Goal: Task Accomplishment & Management: Manage account settings

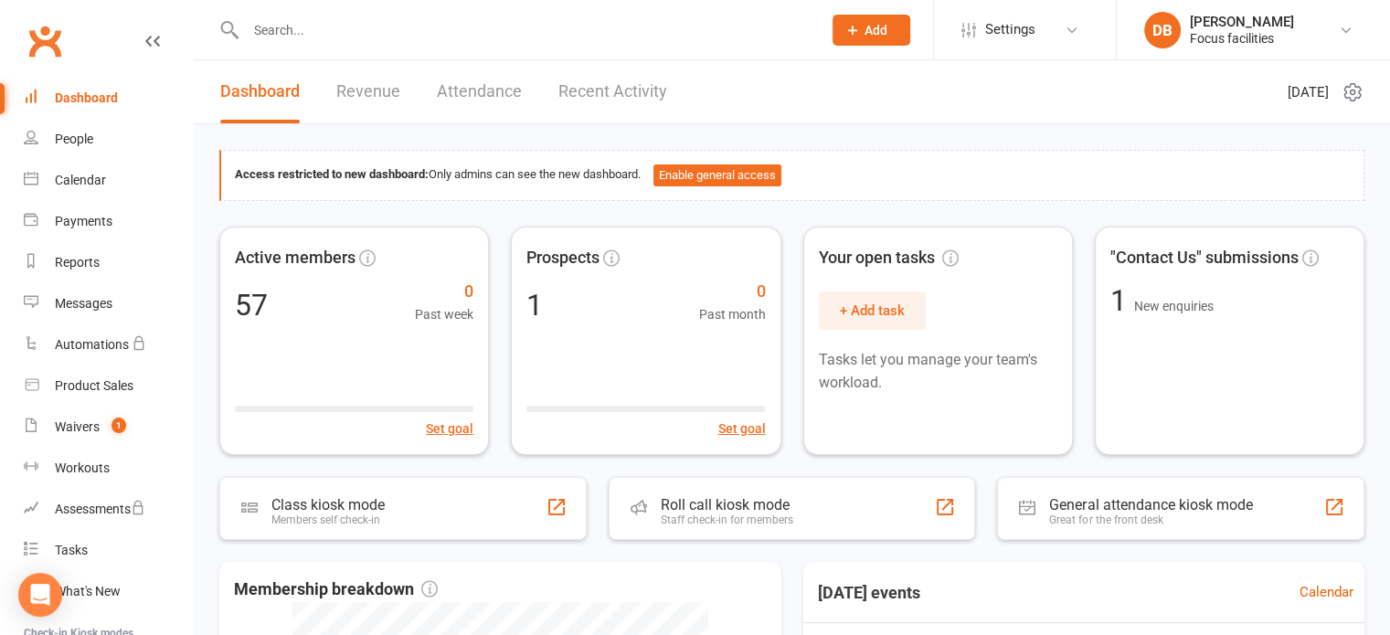
click at [414, 3] on div at bounding box center [514, 29] width 590 height 59
click at [414, 24] on input "text" at bounding box center [524, 30] width 569 height 26
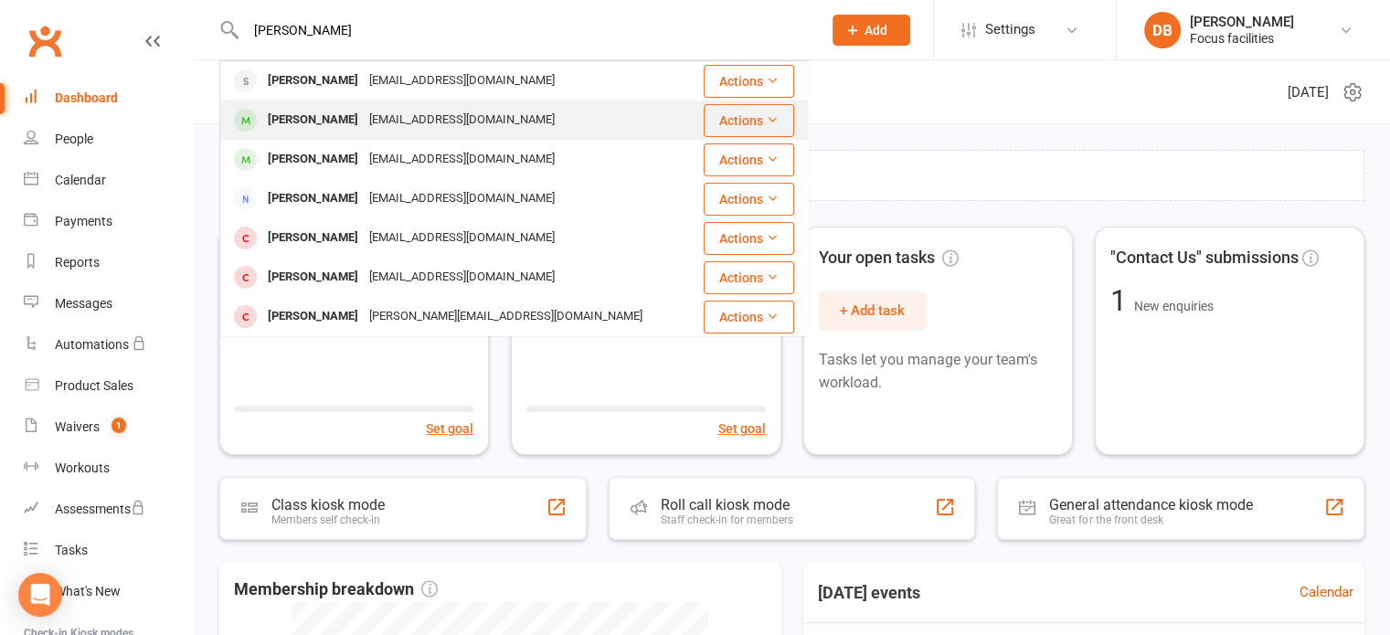
type input "[PERSON_NAME]"
click at [388, 131] on div "[EMAIL_ADDRESS][DOMAIN_NAME]" at bounding box center [462, 120] width 197 height 27
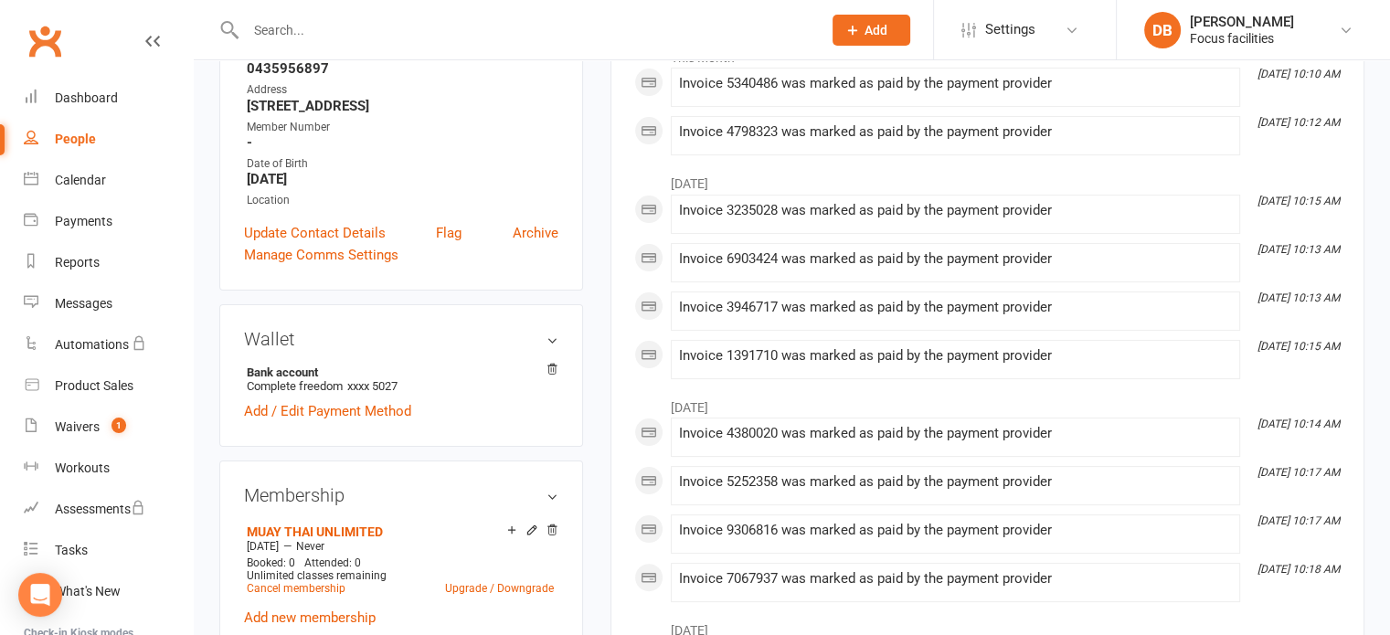
scroll to position [310, 0]
click at [556, 377] on icon at bounding box center [552, 370] width 13 height 13
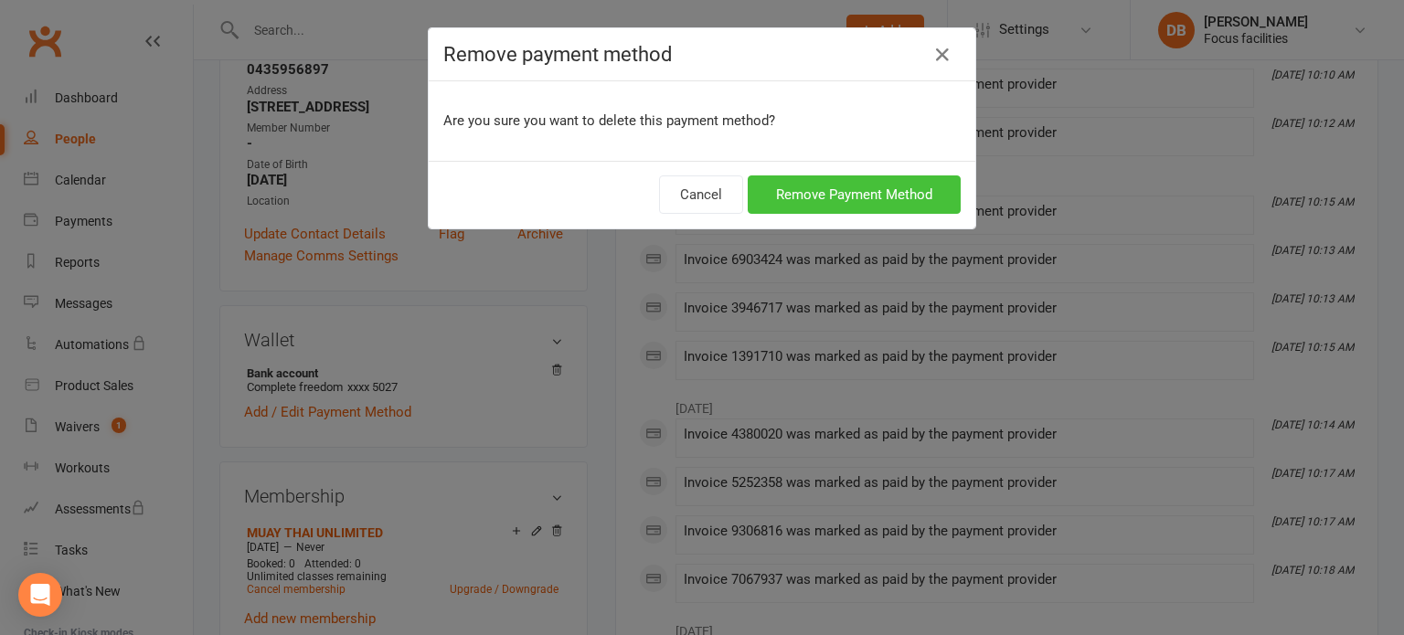
click at [845, 202] on button "Remove Payment Method" at bounding box center [854, 195] width 213 height 38
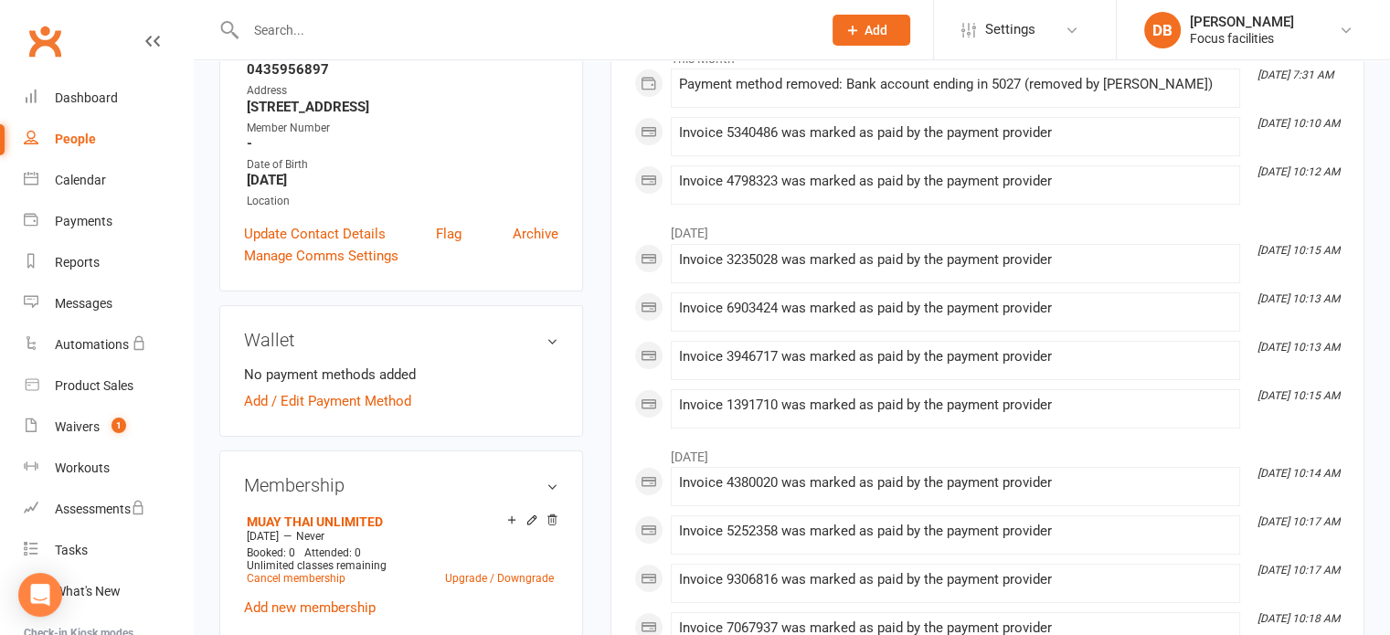
drag, startPoint x: 549, startPoint y: 527, endPoint x: 771, endPoint y: 72, distance: 505.7
click at [549, 526] on icon at bounding box center [552, 522] width 13 height 15
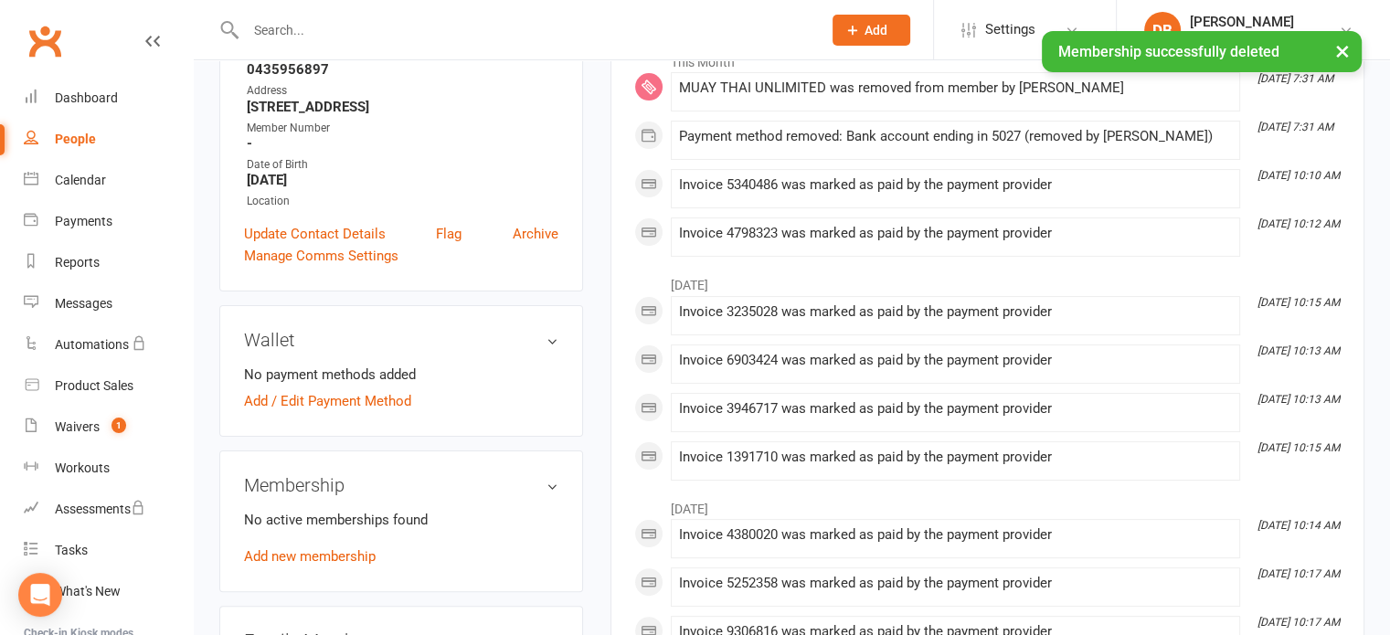
scroll to position [0, 0]
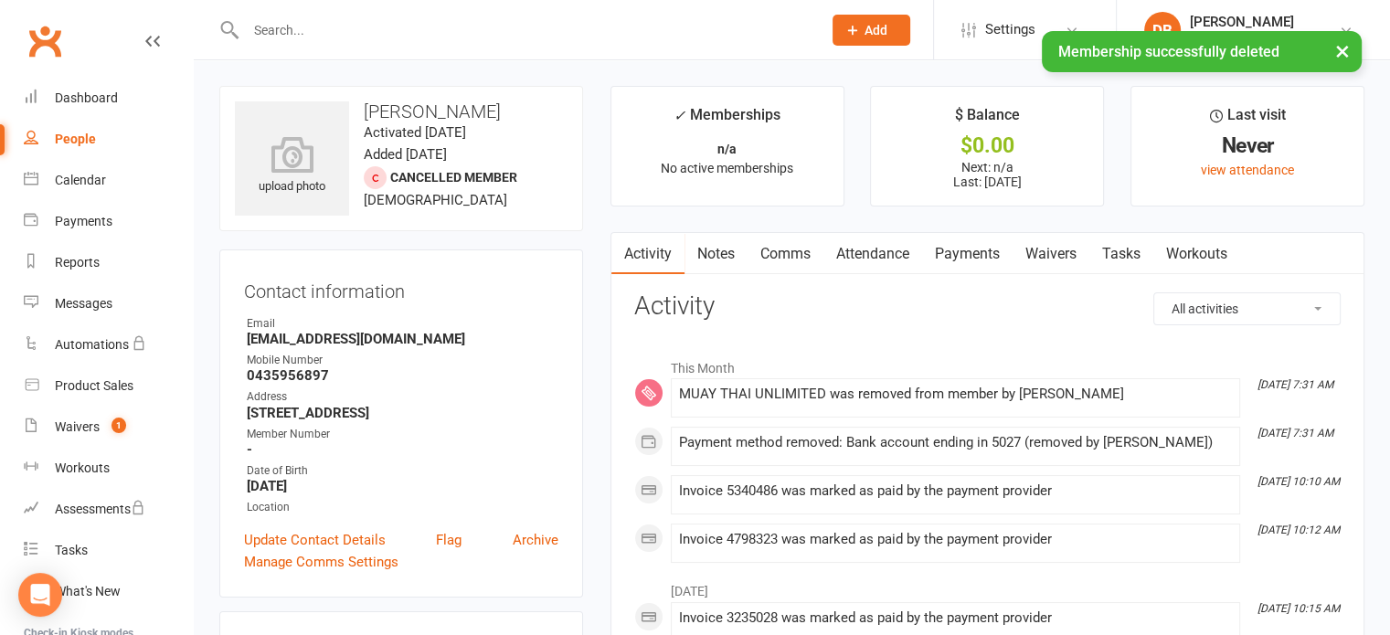
click at [423, 31] on div "× Membership successfully deleted" at bounding box center [683, 31] width 1367 height 0
click at [421, 31] on div "× Membership successfully deleted" at bounding box center [683, 31] width 1367 height 0
click at [377, 24] on input "text" at bounding box center [524, 30] width 569 height 26
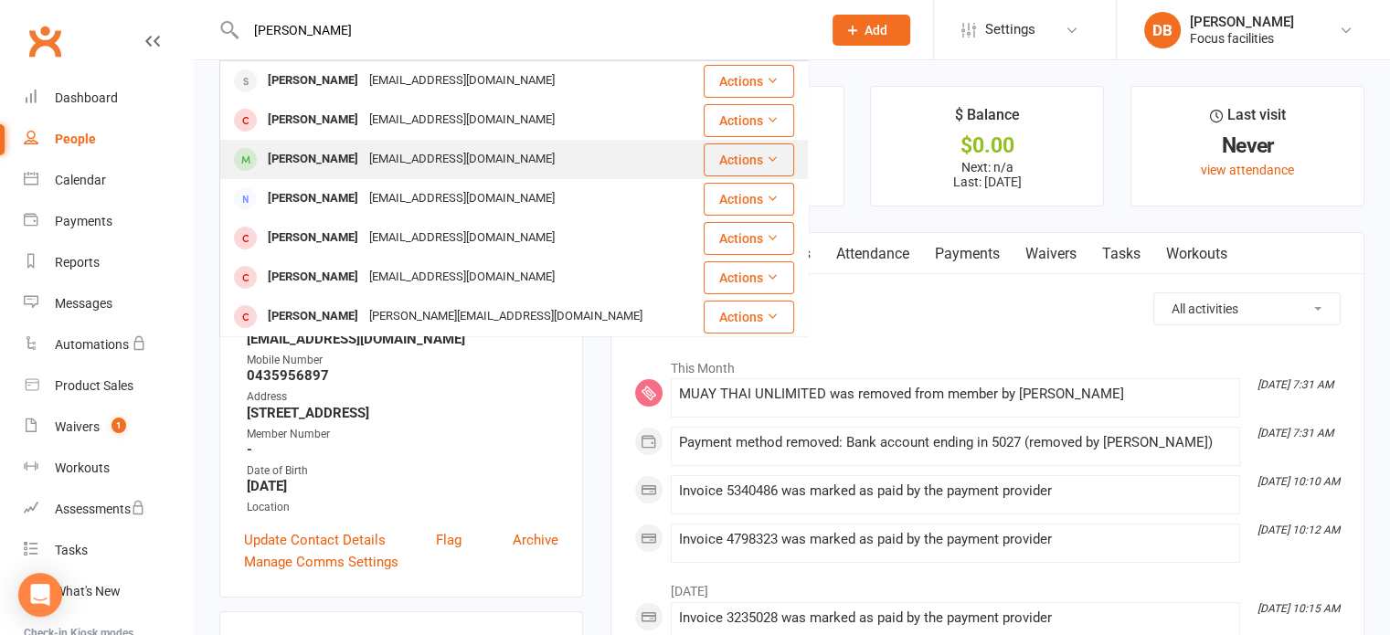
type input "[PERSON_NAME]"
click at [378, 153] on div "[EMAIL_ADDRESS][DOMAIN_NAME]" at bounding box center [462, 159] width 197 height 27
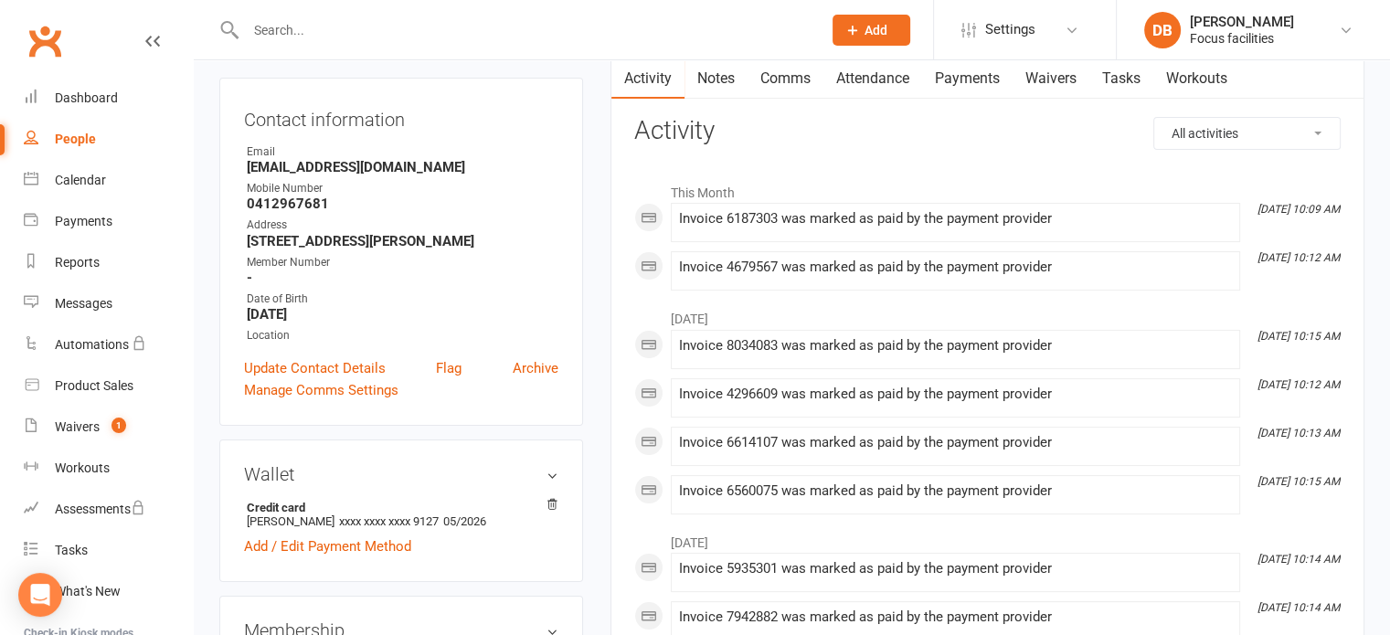
scroll to position [176, 0]
click at [551, 506] on icon at bounding box center [552, 504] width 9 height 10
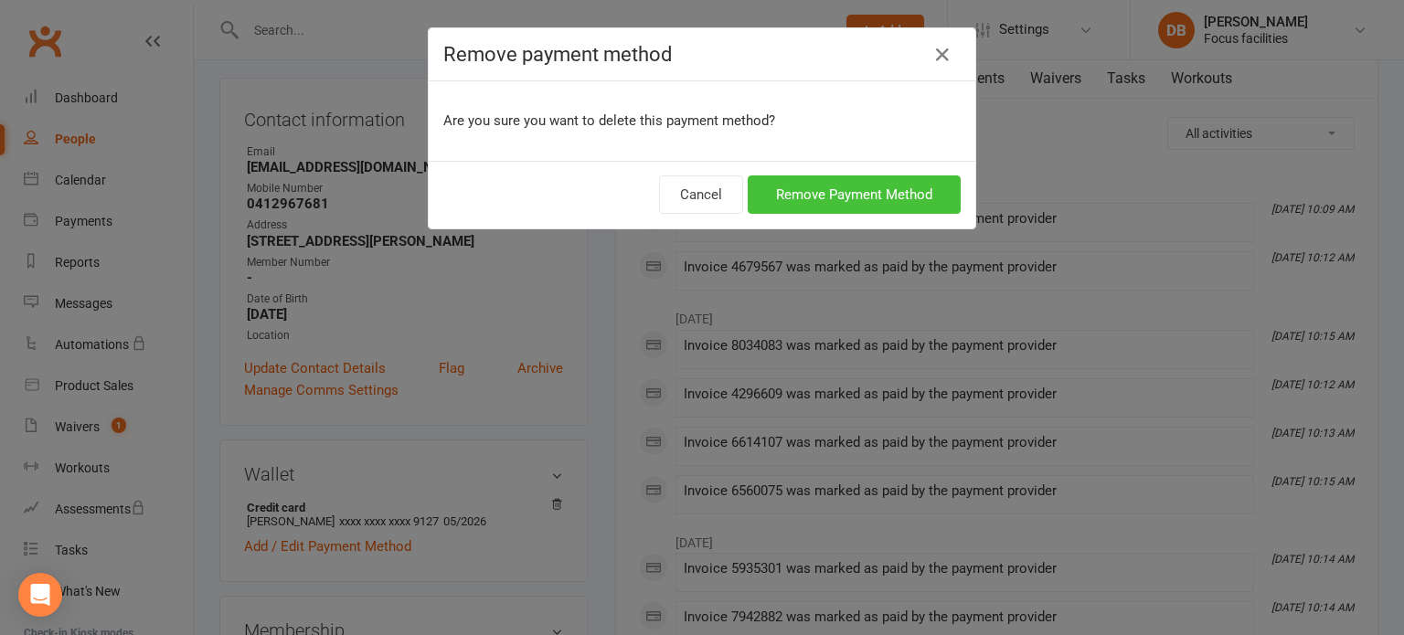
click at [824, 204] on button "Remove Payment Method" at bounding box center [854, 195] width 213 height 38
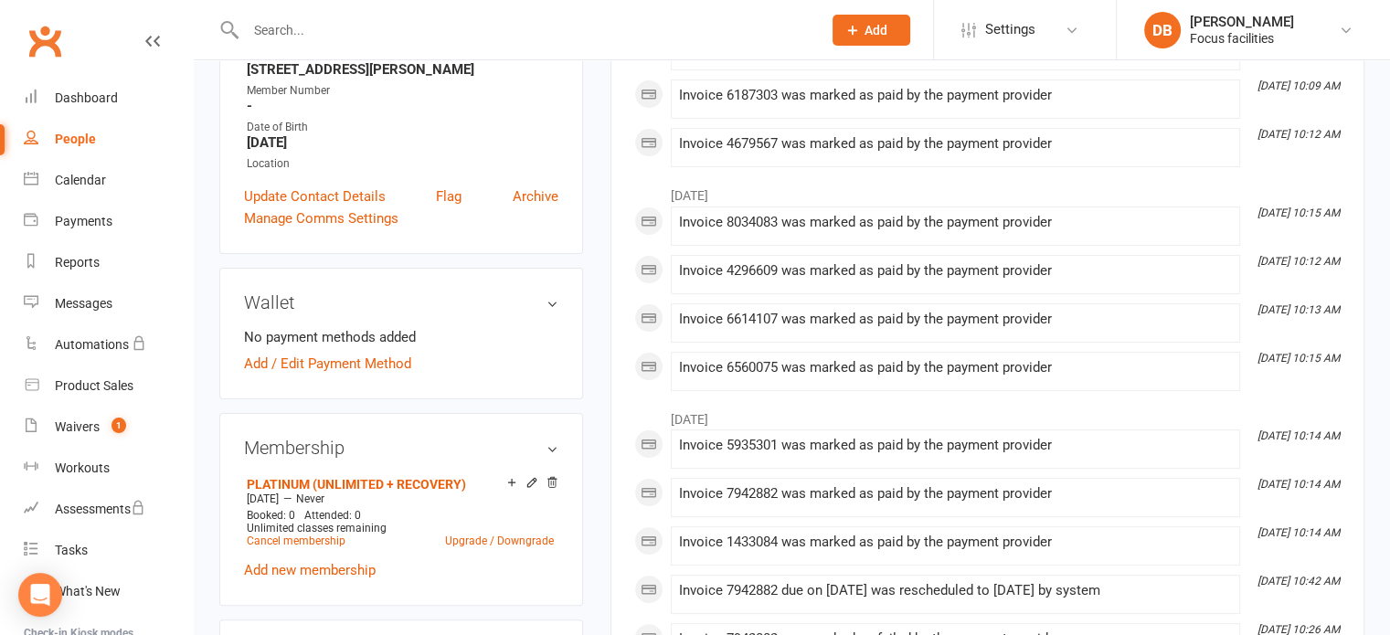
scroll to position [347, 0]
click at [561, 478] on div "Membership PLATINUM (UNLIMITED + RECOVERY) [DATE] — Never Booked: 0 Attended: 0…" at bounding box center [401, 509] width 364 height 193
click at [549, 485] on icon at bounding box center [552, 482] width 13 height 13
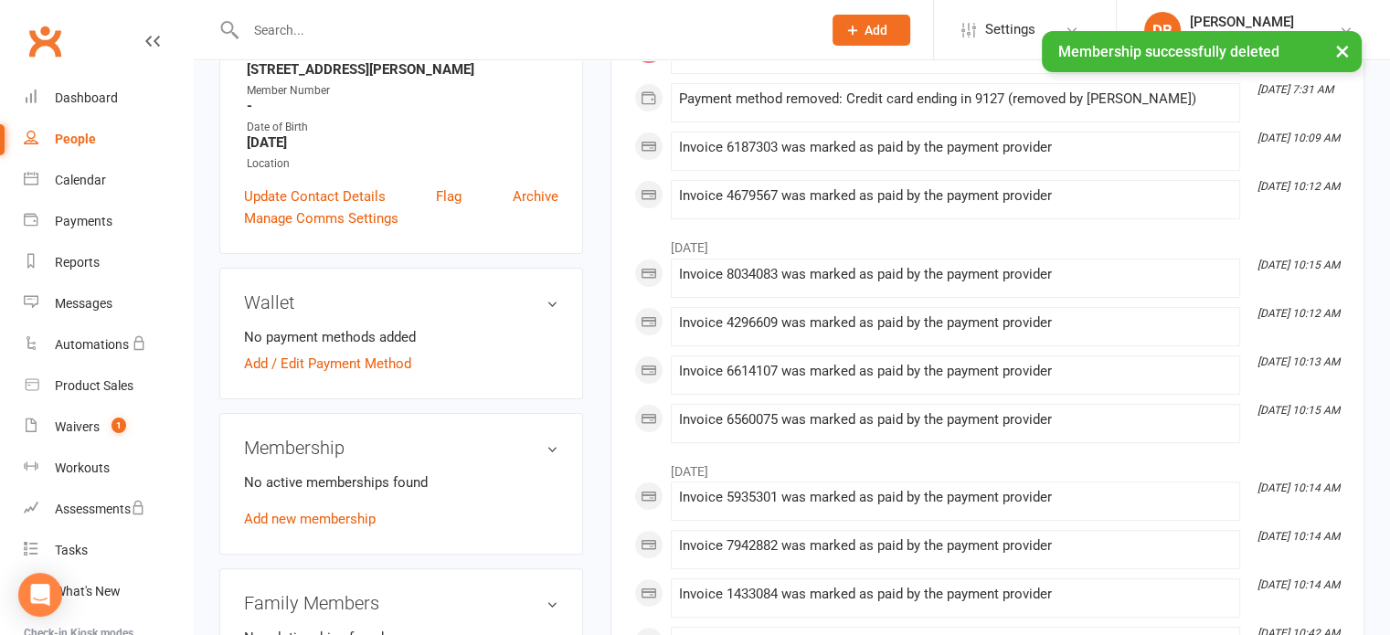
scroll to position [0, 0]
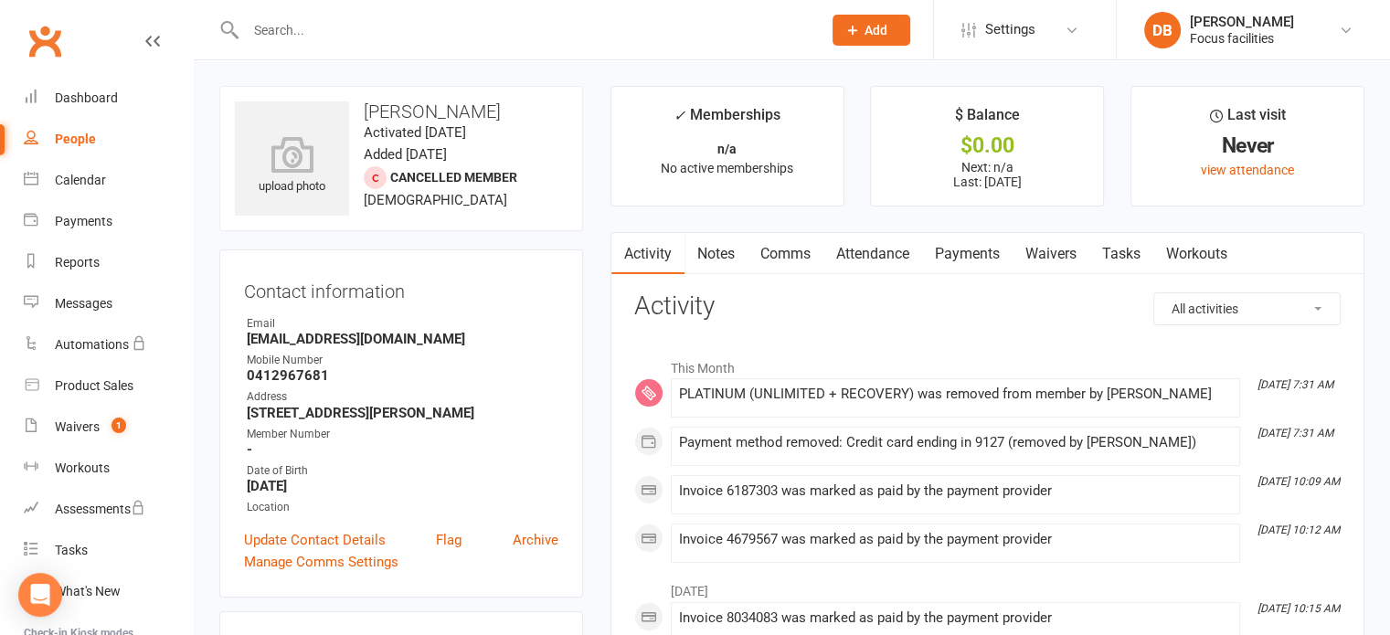
click at [88, 133] on div "People" at bounding box center [75, 139] width 41 height 15
select select "100"
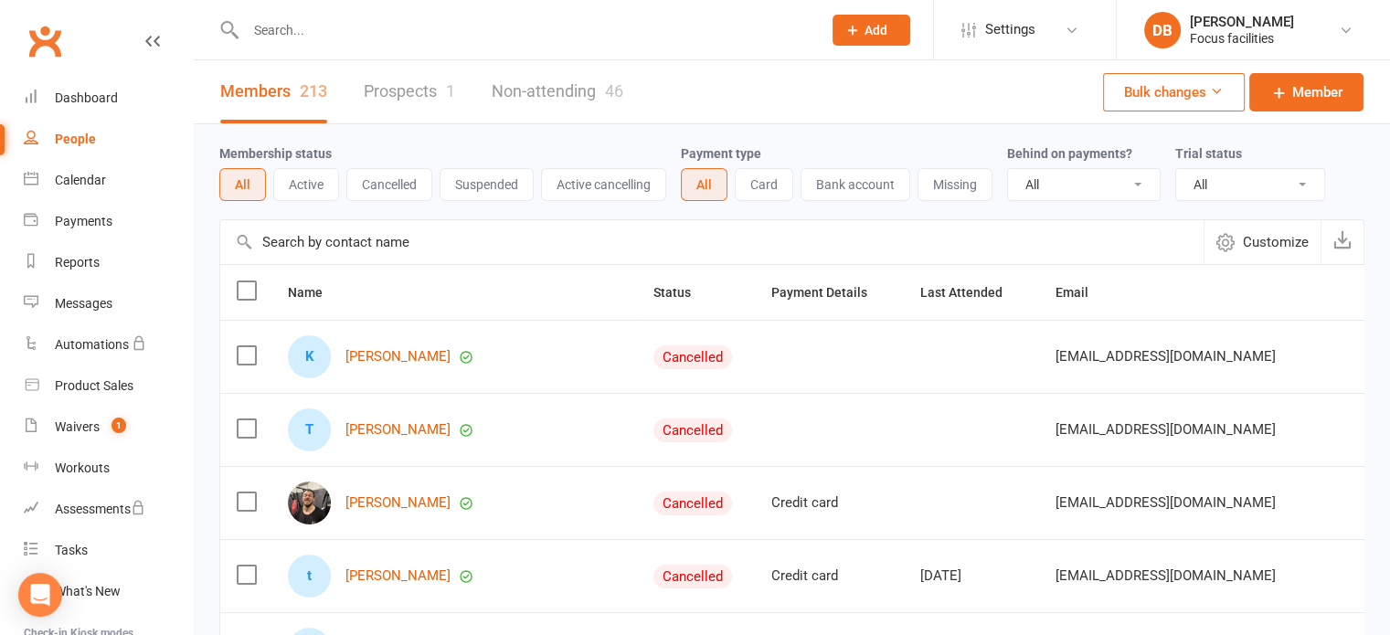
click at [296, 177] on button "Active" at bounding box center [306, 184] width 66 height 33
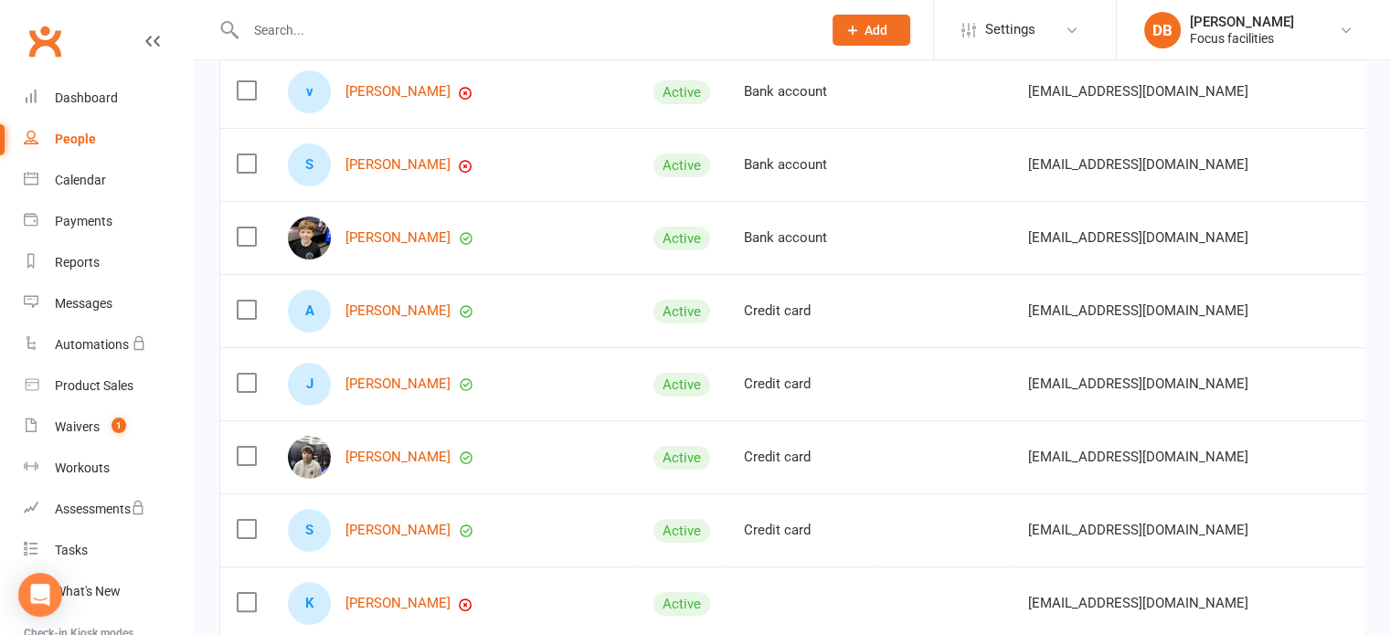
scroll to position [263, 0]
click at [364, 311] on link "[PERSON_NAME]" at bounding box center [398, 313] width 105 height 16
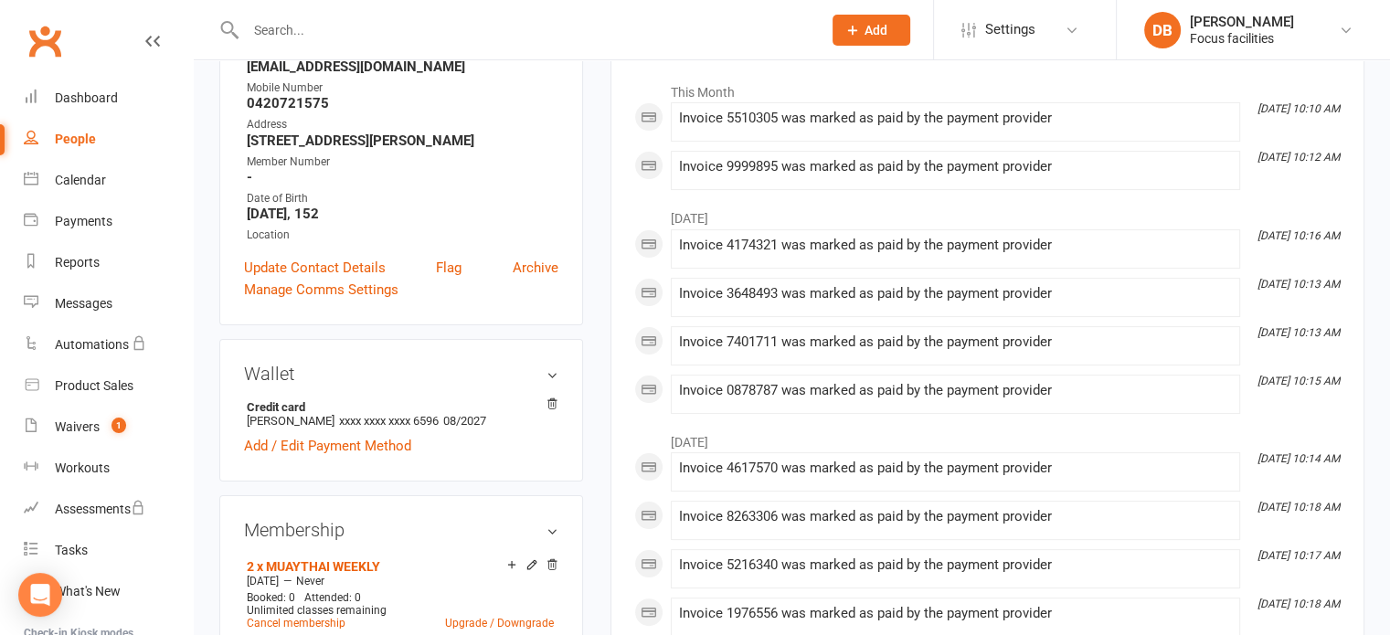
scroll to position [277, 0]
click at [554, 410] on icon at bounding box center [552, 403] width 13 height 13
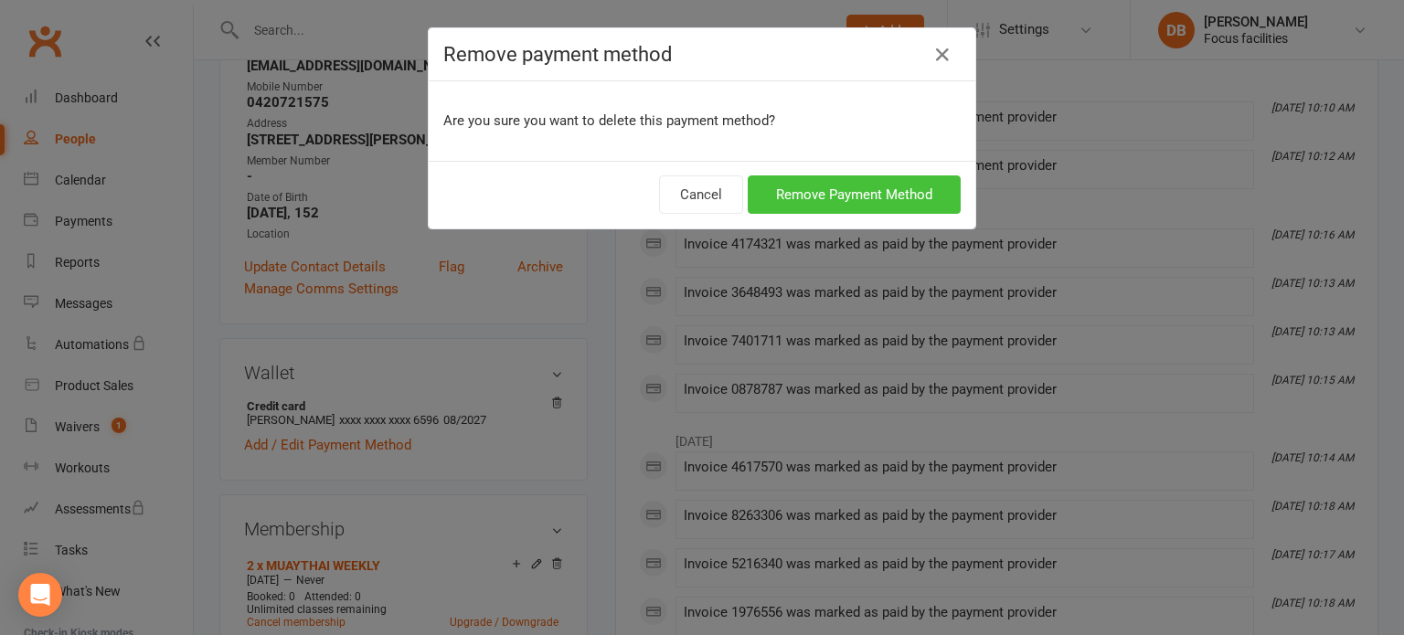
click at [848, 189] on button "Remove Payment Method" at bounding box center [854, 195] width 213 height 38
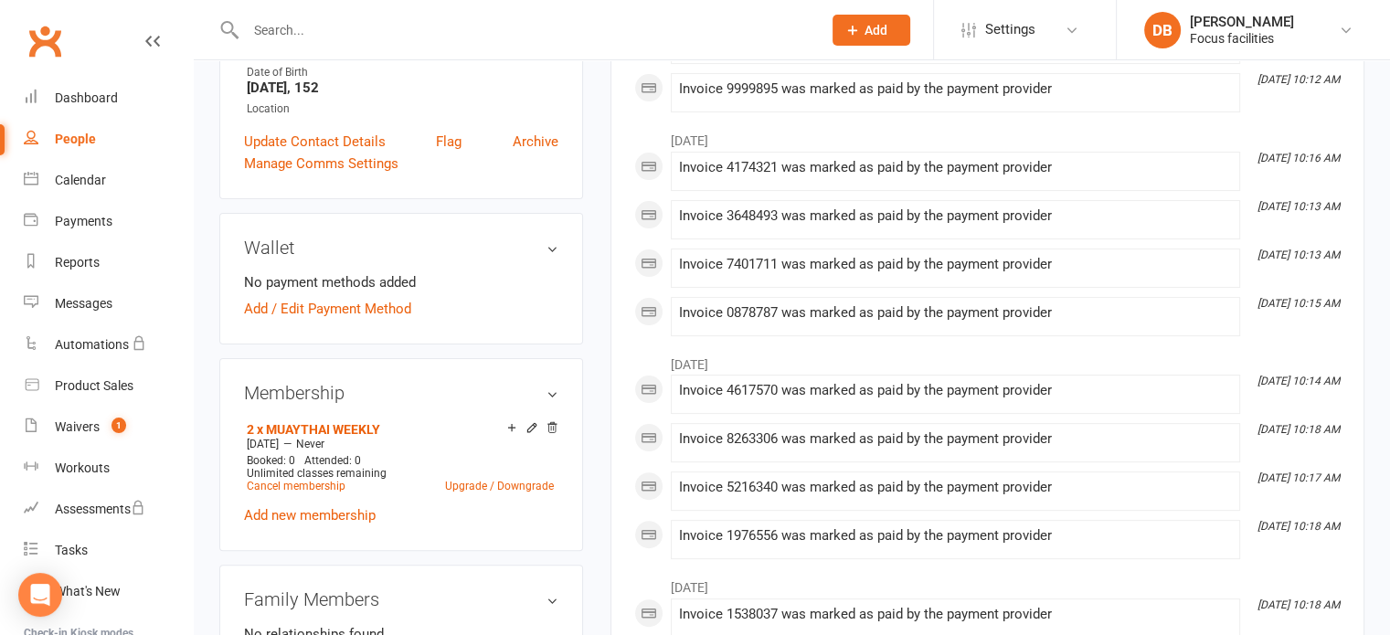
scroll to position [403, 0]
click at [562, 445] on div "Membership 2 x MUAYTHAI WEEKLY [DATE] — Never Booked: 0 Attended: 0 Unlimited c…" at bounding box center [401, 453] width 364 height 193
click at [553, 431] on icon at bounding box center [552, 426] width 9 height 10
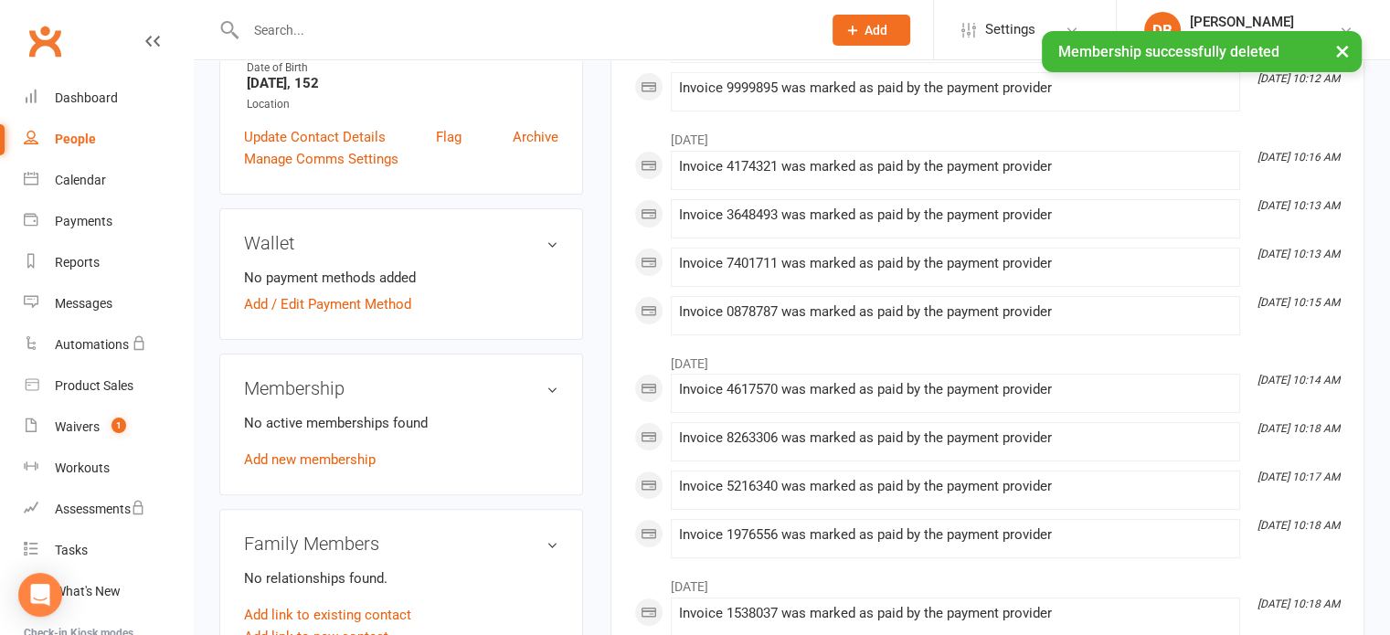
scroll to position [399, 0]
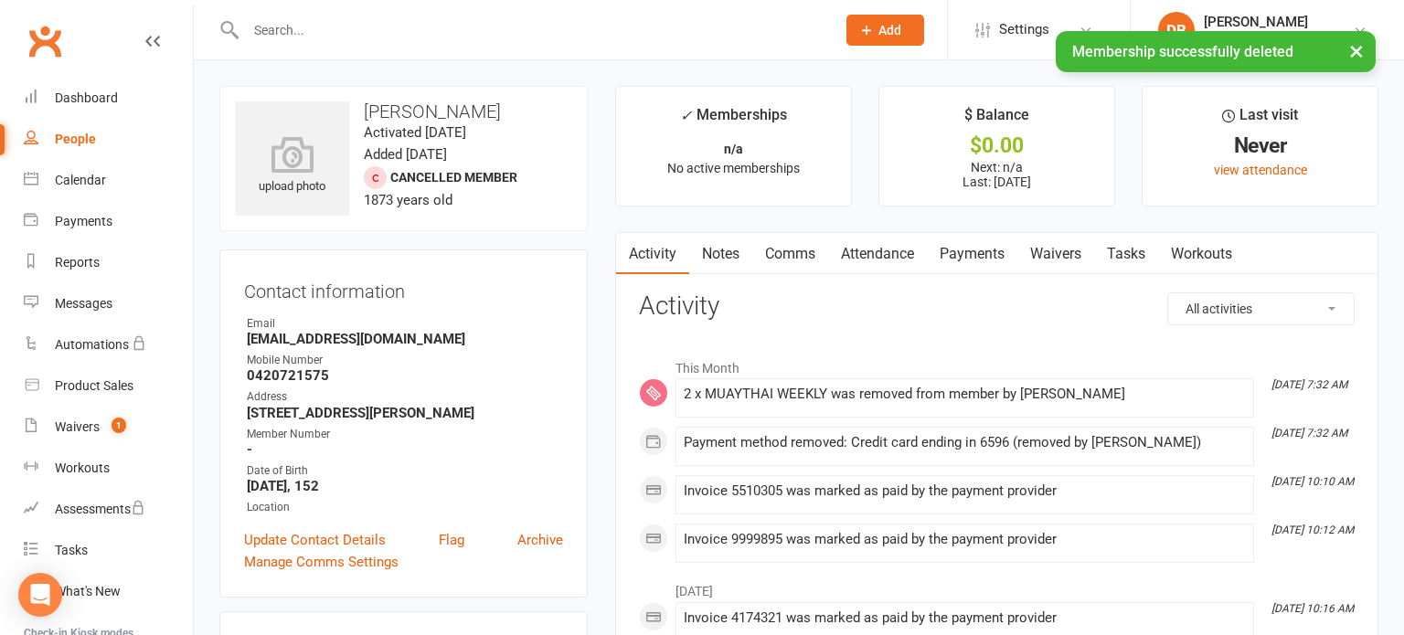
select select "100"
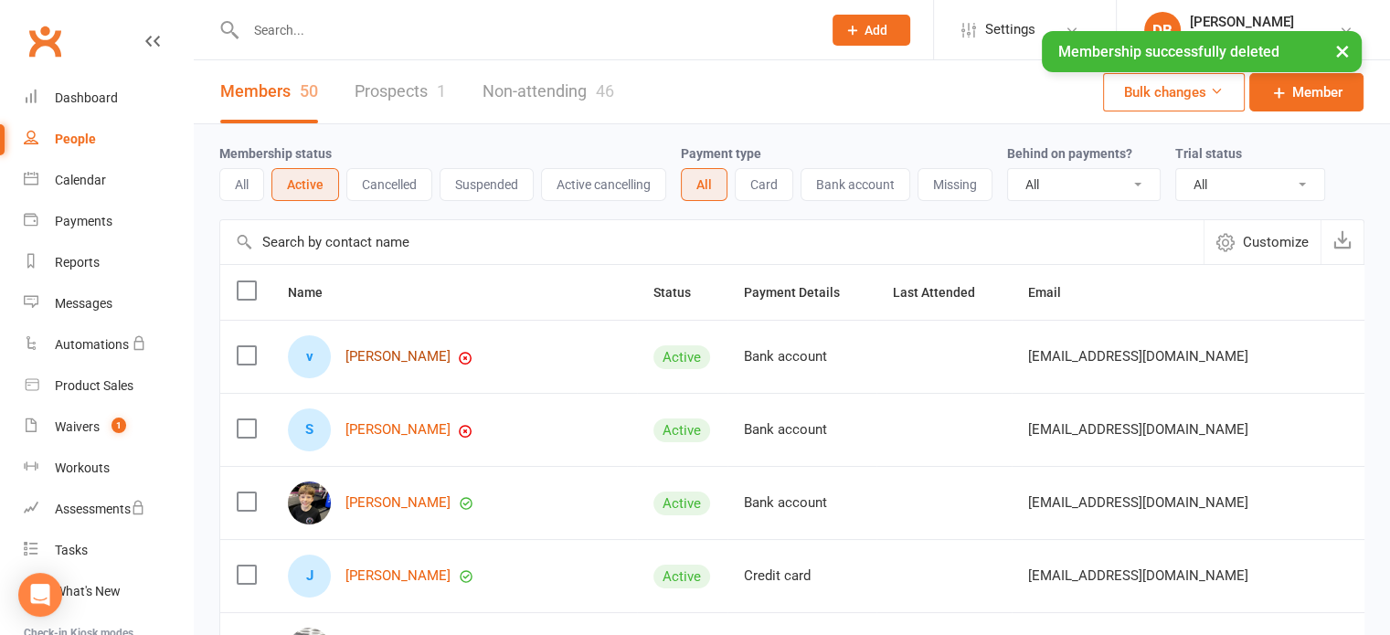
scroll to position [262, 0]
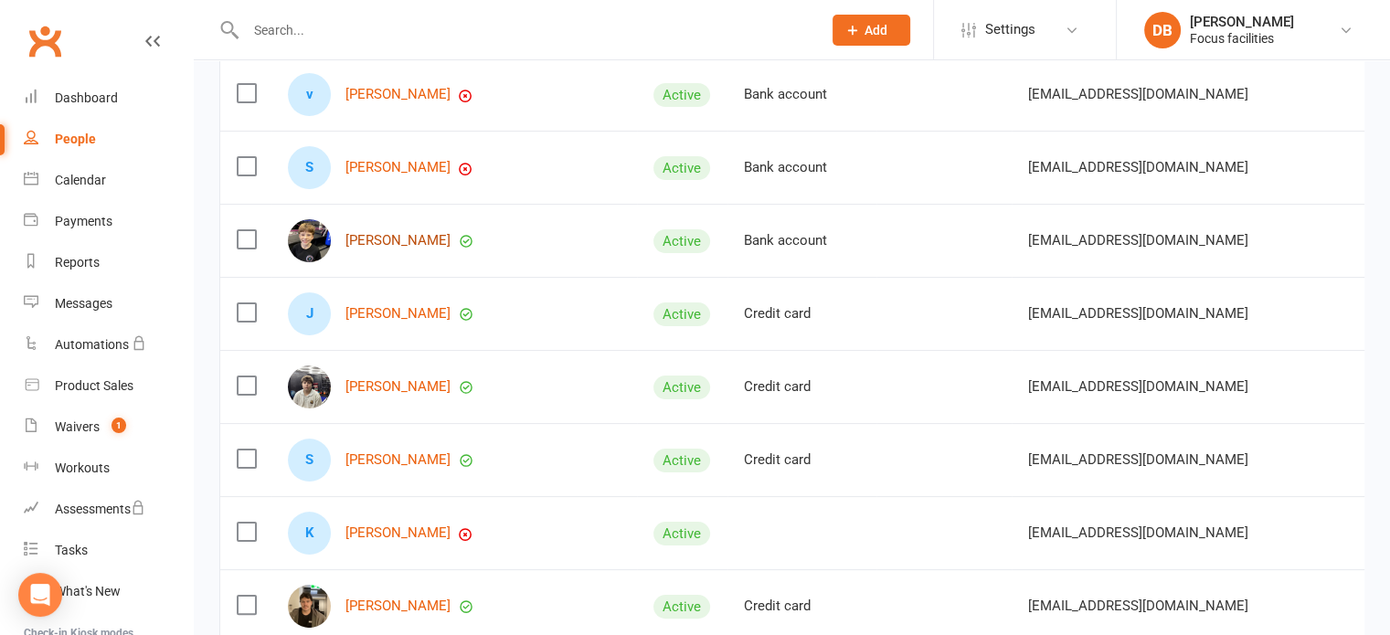
click at [380, 233] on link "[PERSON_NAME]" at bounding box center [398, 241] width 105 height 16
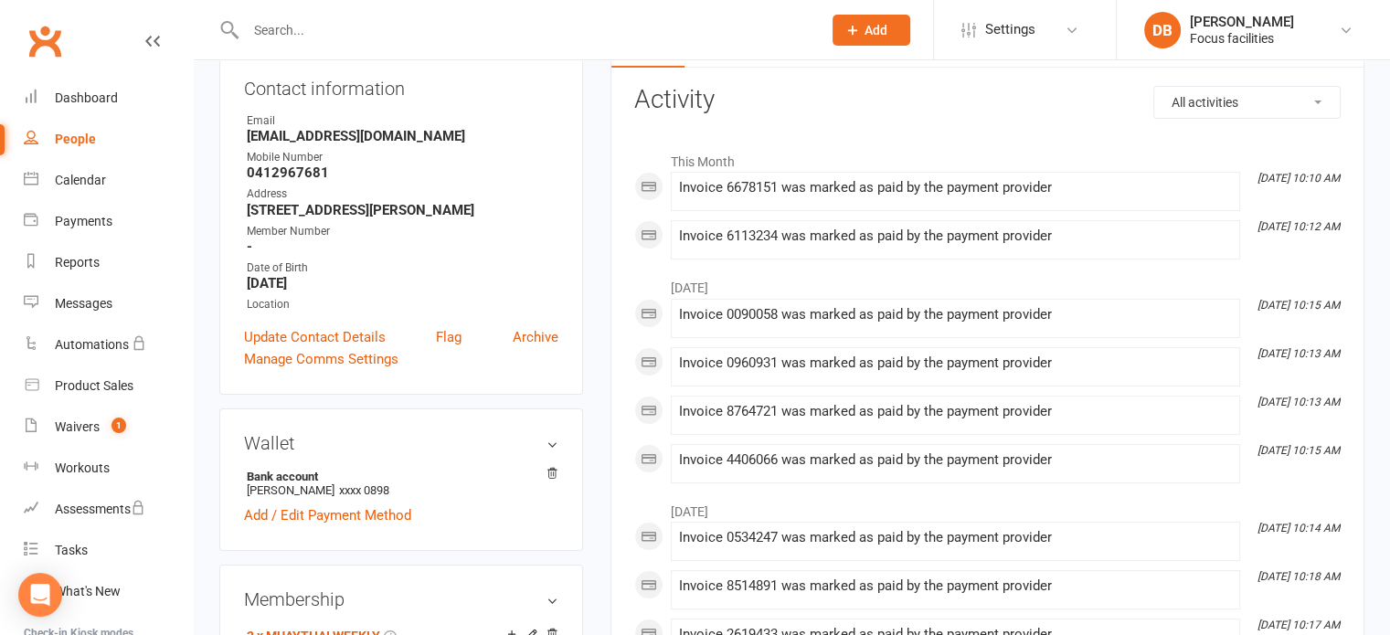
scroll to position [223, 0]
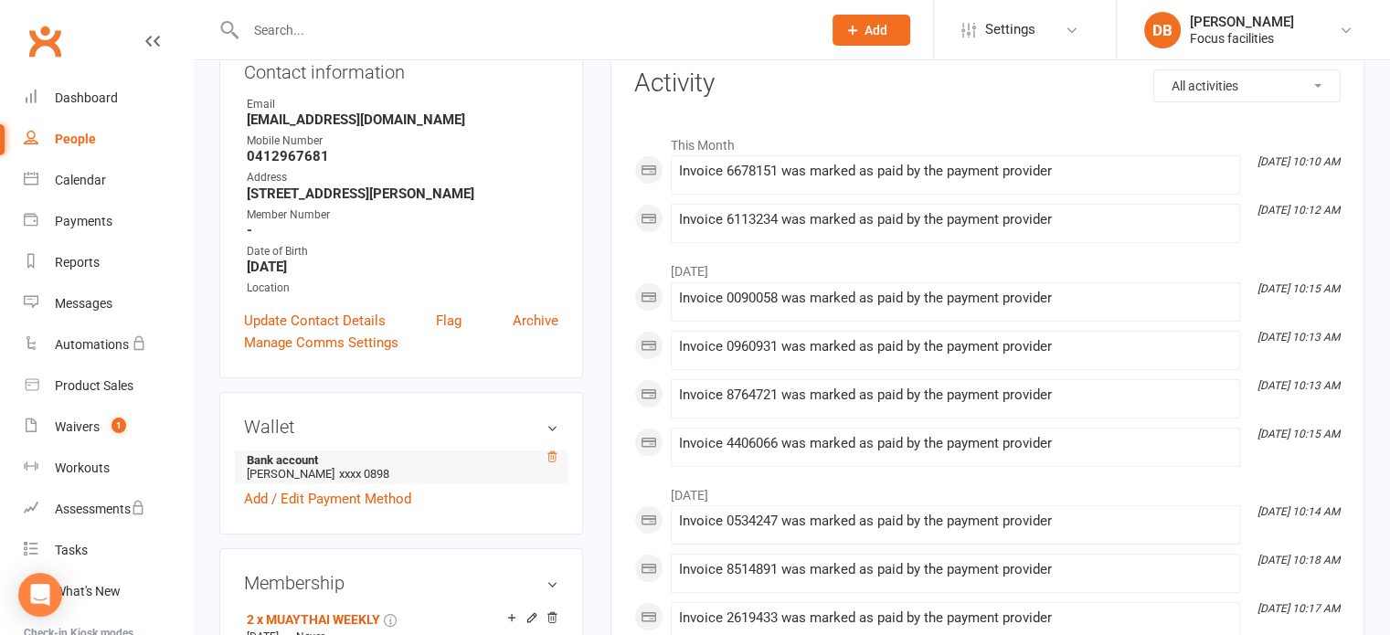
click at [546, 454] on icon at bounding box center [552, 457] width 13 height 13
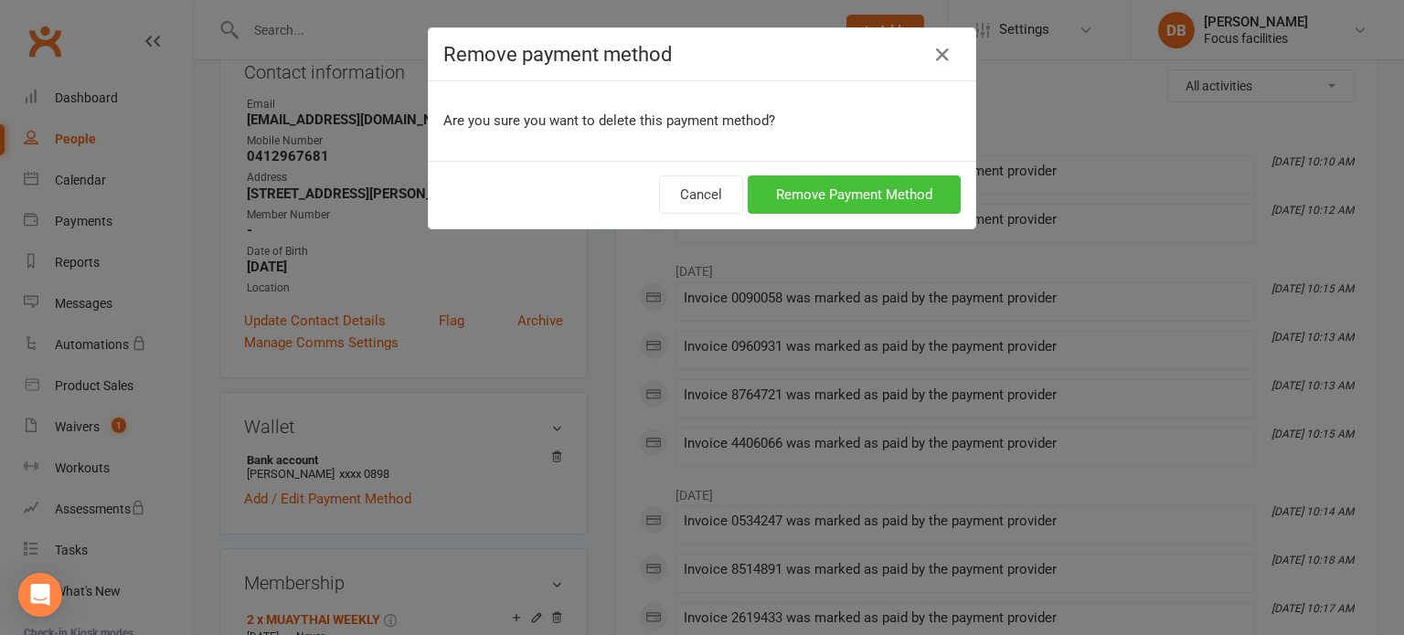
click at [767, 195] on button "Remove Payment Method" at bounding box center [854, 195] width 213 height 38
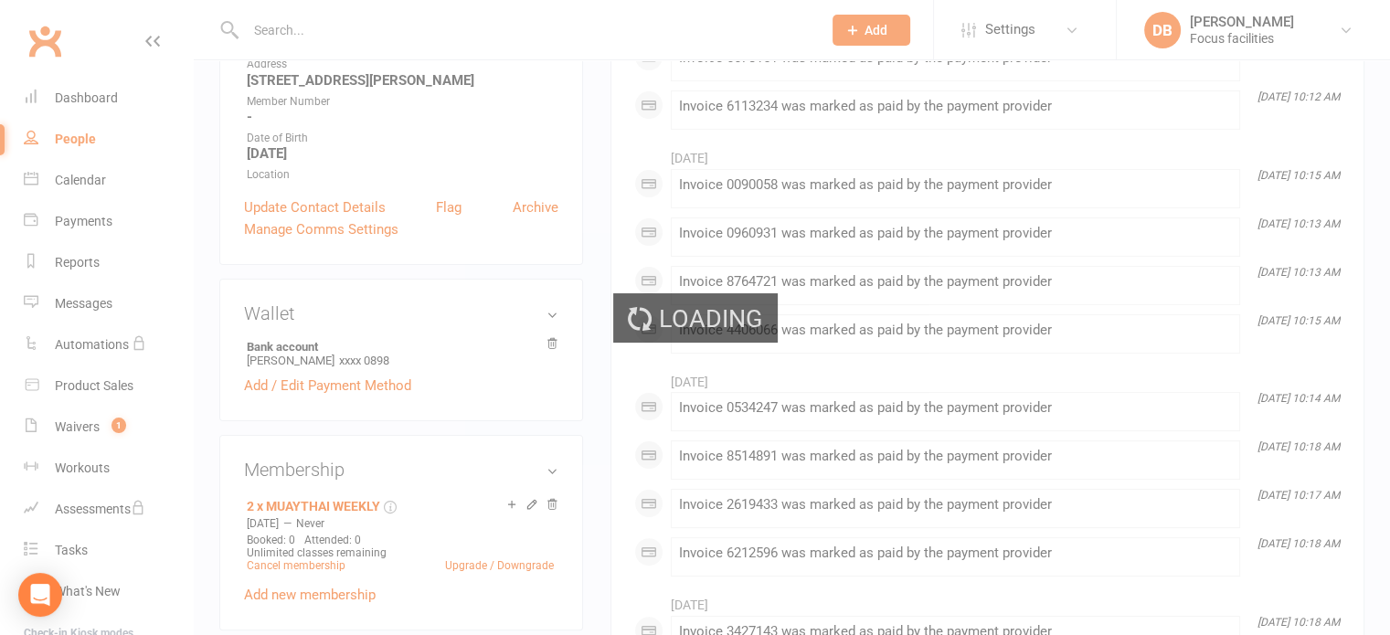
scroll to position [379, 0]
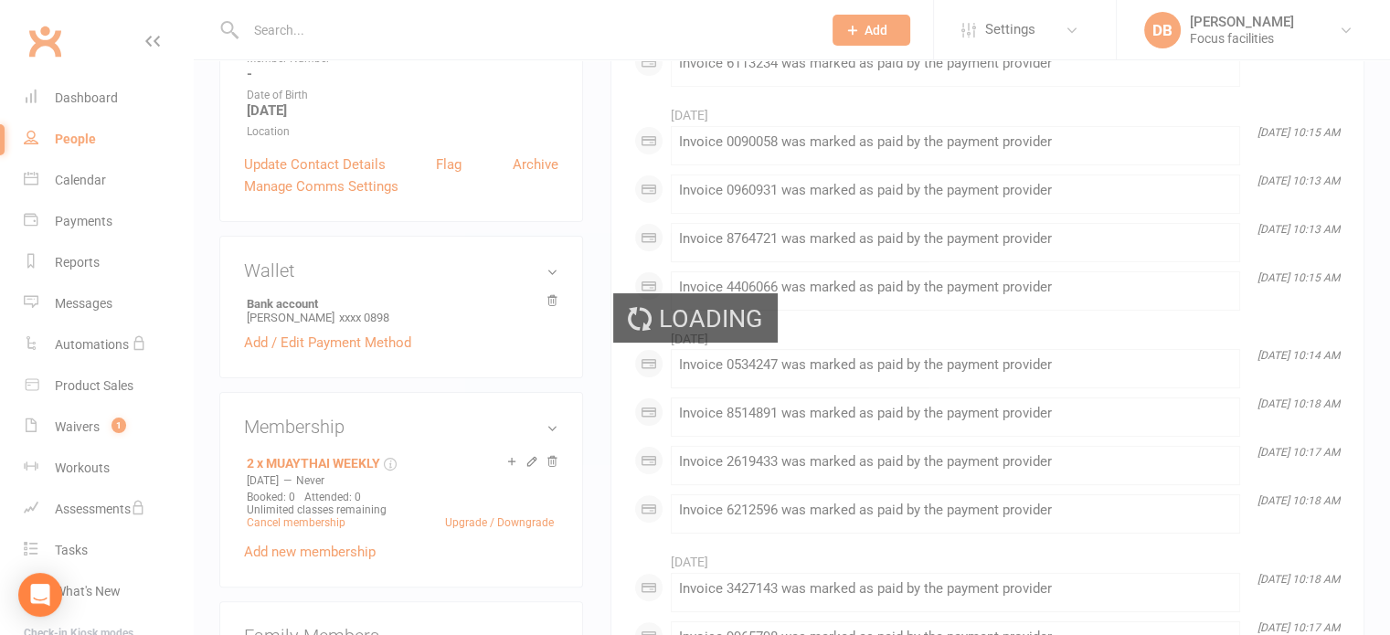
click at [601, 207] on div "Loading" at bounding box center [695, 317] width 1390 height 635
click at [614, 305] on div "Loading" at bounding box center [695, 317] width 165 height 49
click at [1186, 193] on div "Loading" at bounding box center [695, 317] width 1390 height 635
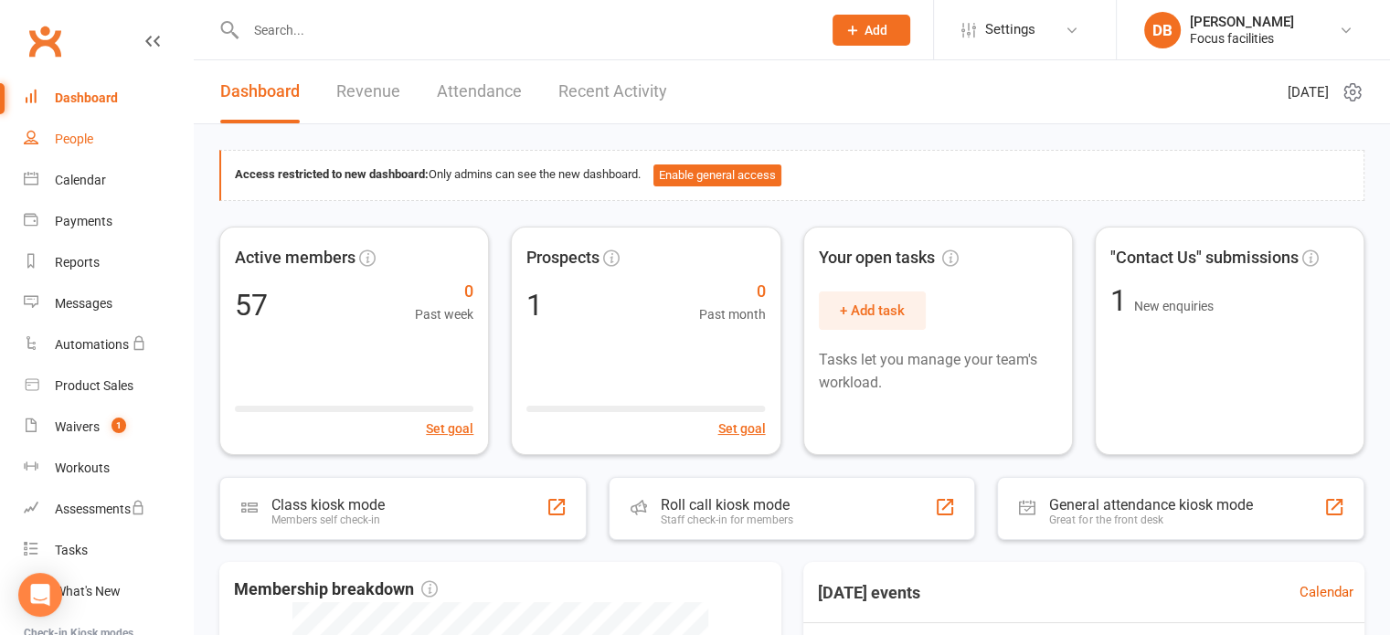
click at [83, 139] on div "People" at bounding box center [74, 139] width 38 height 15
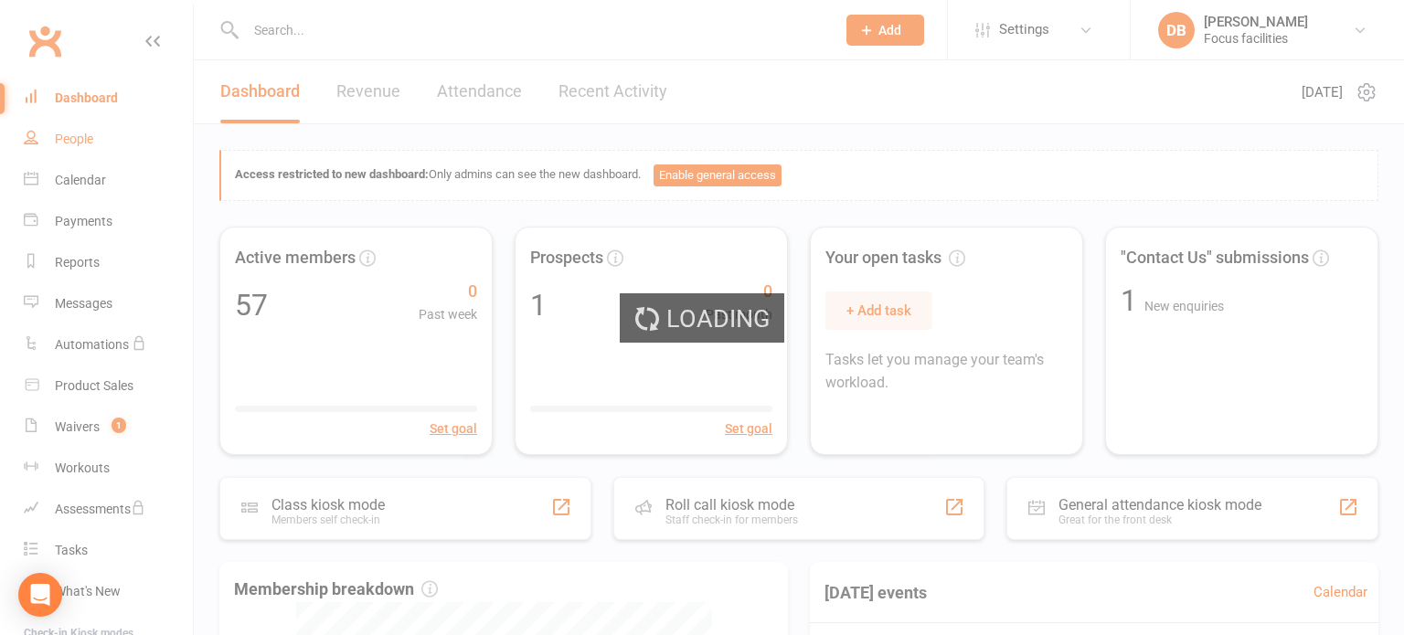
select select "100"
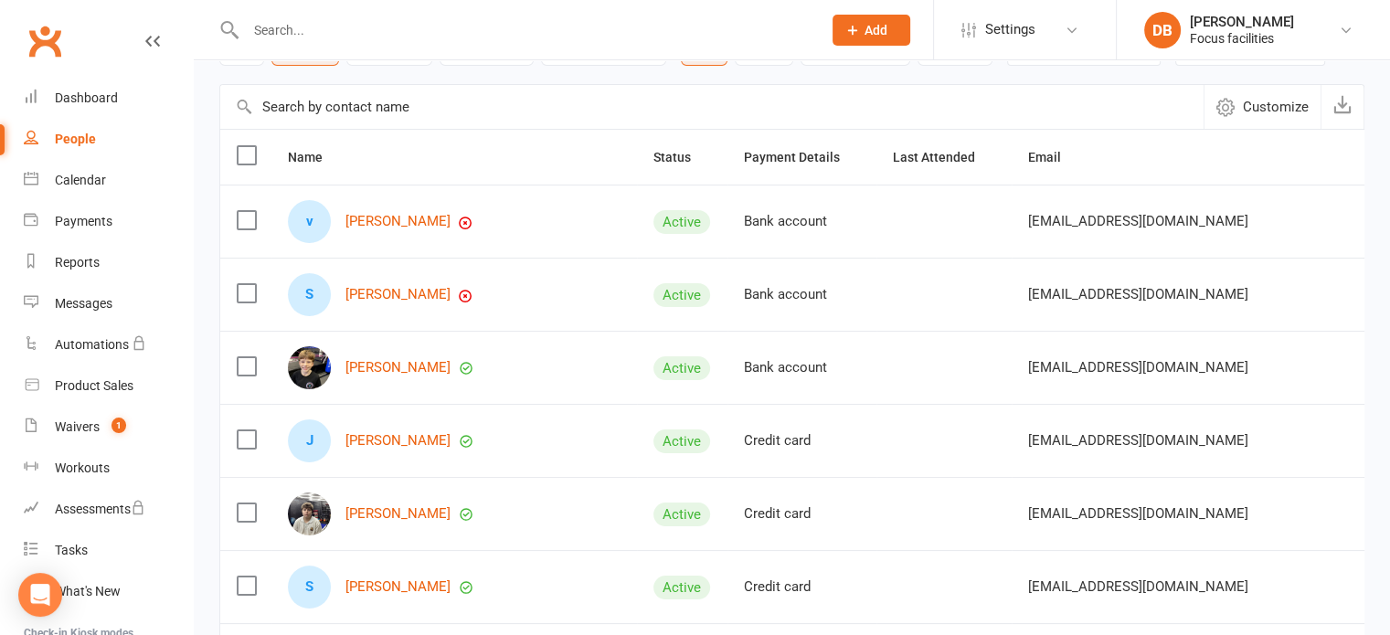
scroll to position [134, 0]
click at [356, 362] on link "[PERSON_NAME]" at bounding box center [398, 369] width 105 height 16
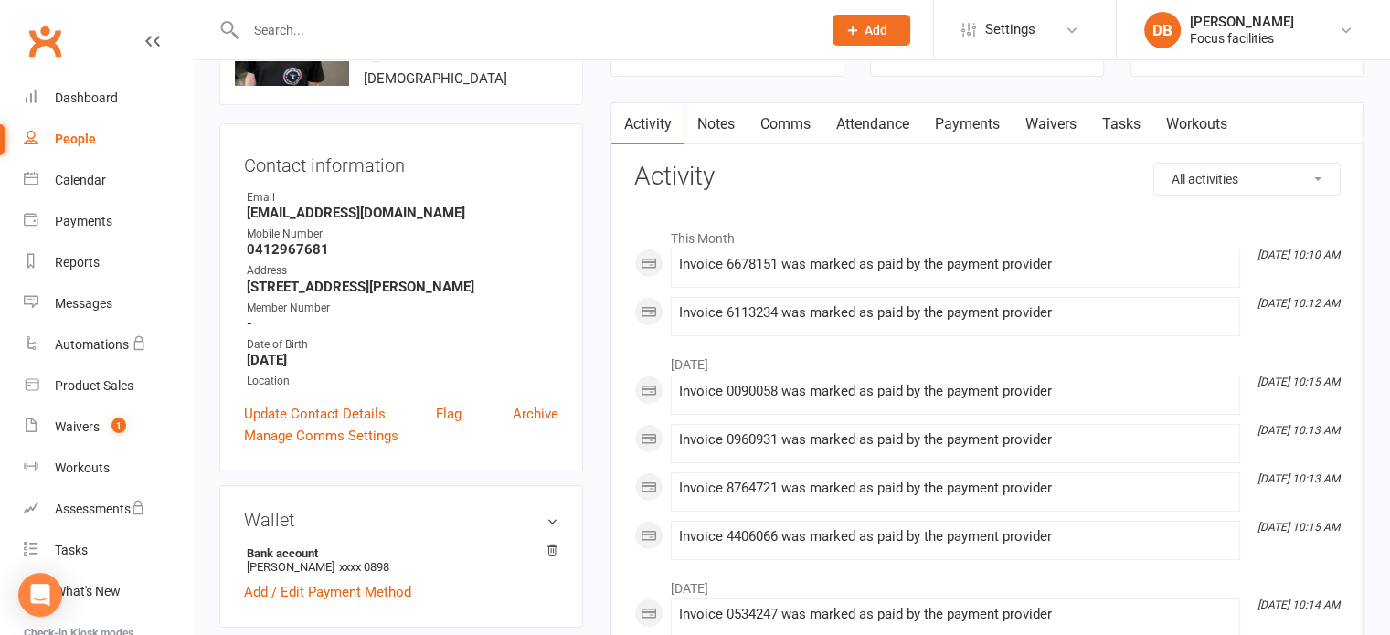
scroll to position [131, 0]
click at [554, 552] on icon at bounding box center [552, 549] width 13 height 13
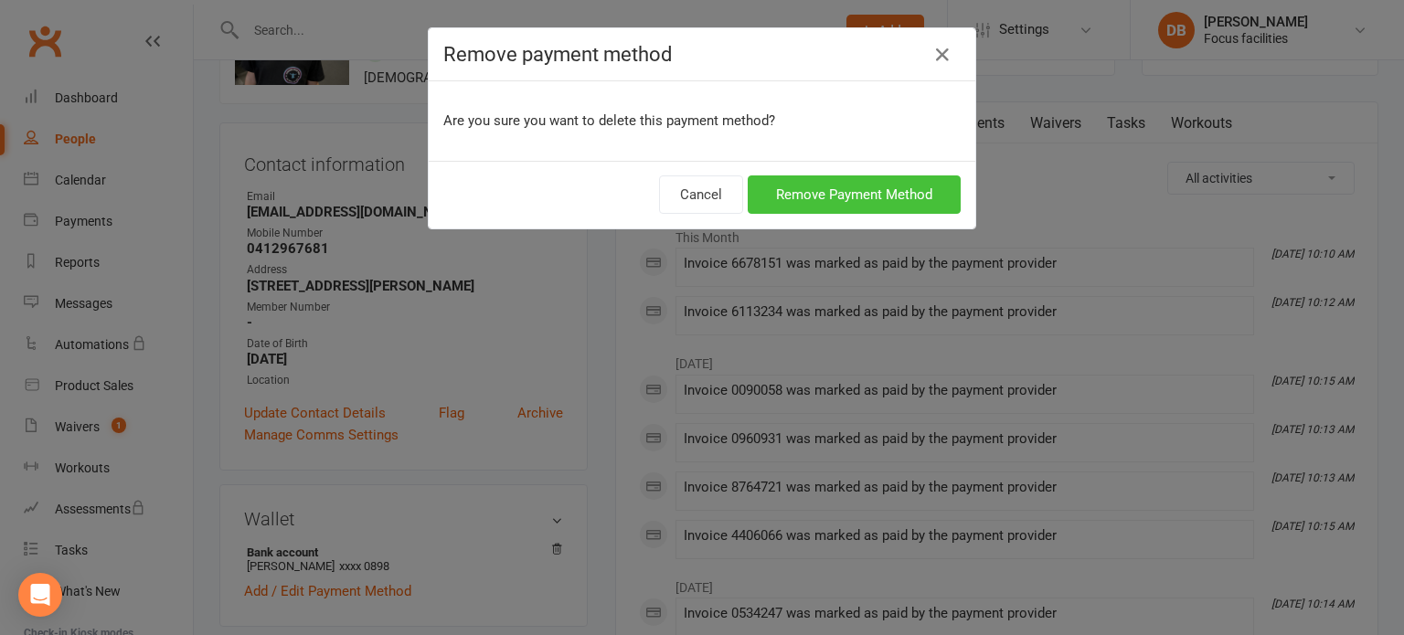
click at [798, 186] on button "Remove Payment Method" at bounding box center [854, 195] width 213 height 38
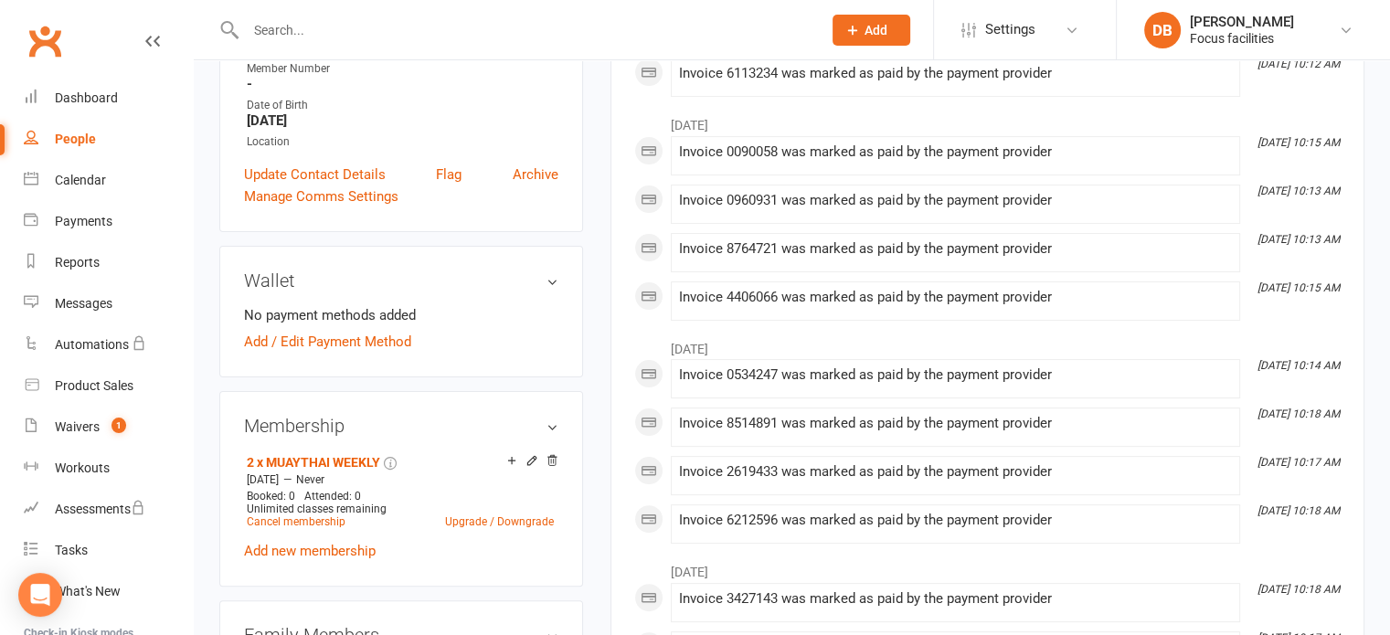
scroll to position [368, 0]
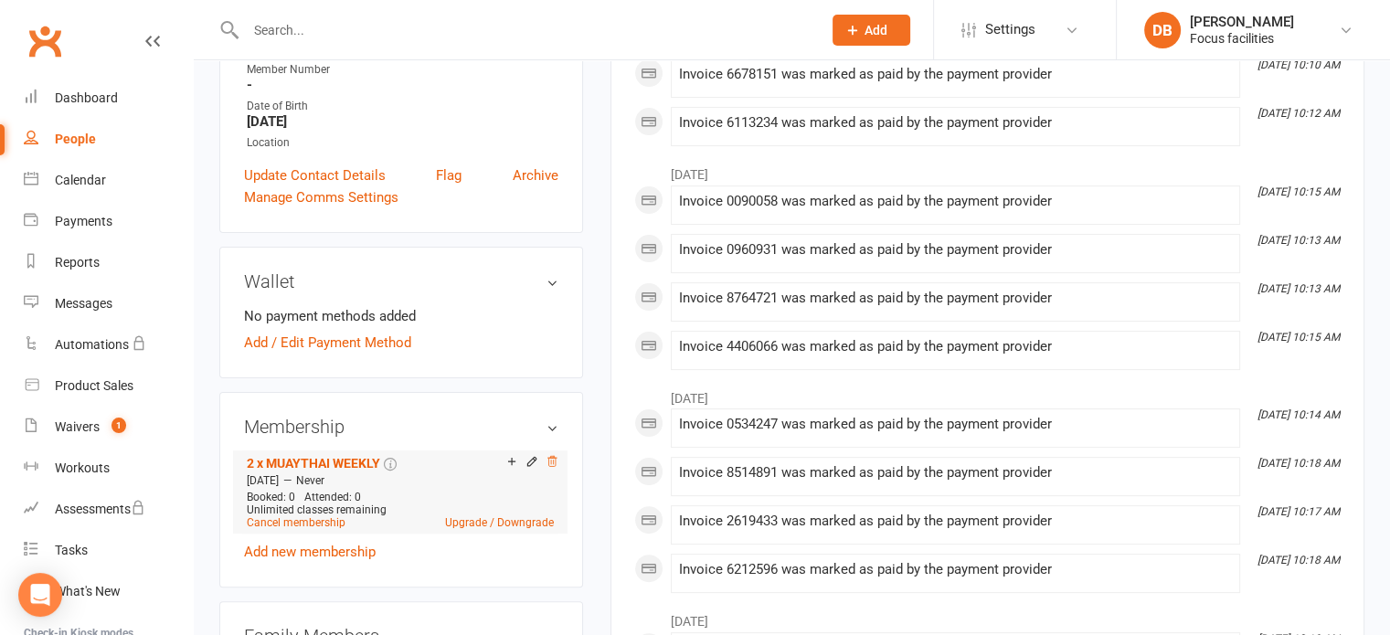
click at [550, 460] on icon at bounding box center [552, 461] width 13 height 13
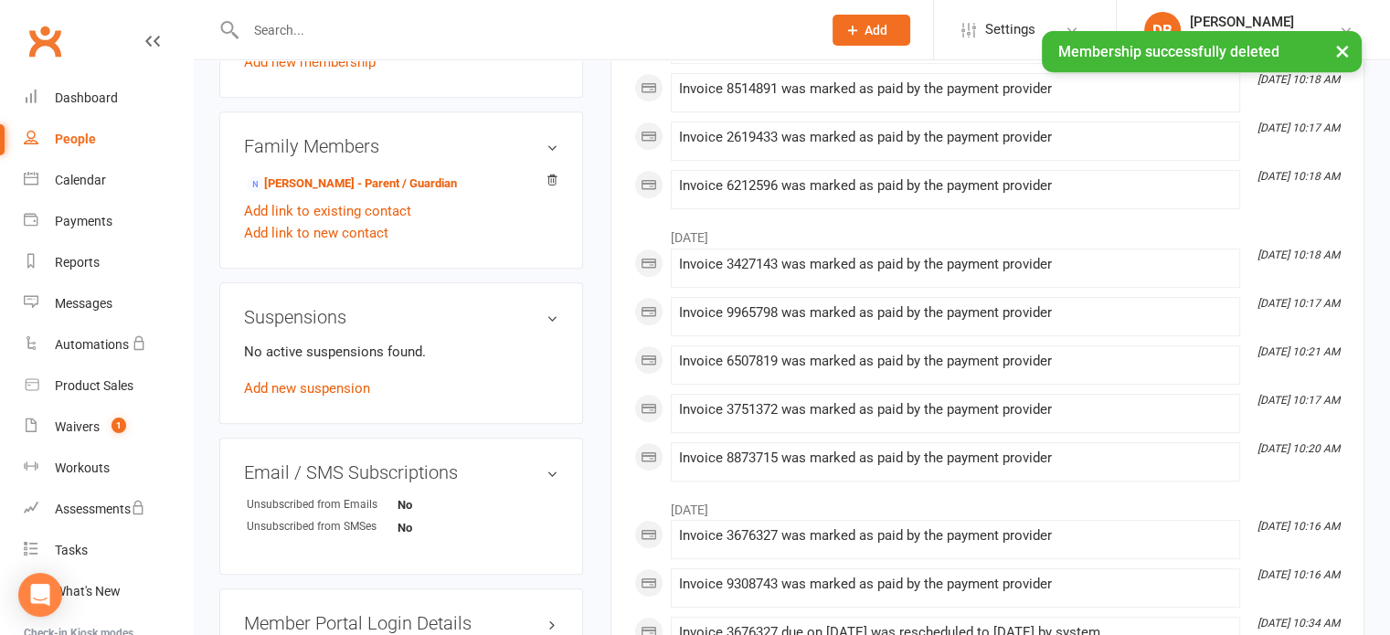
scroll to position [801, 0]
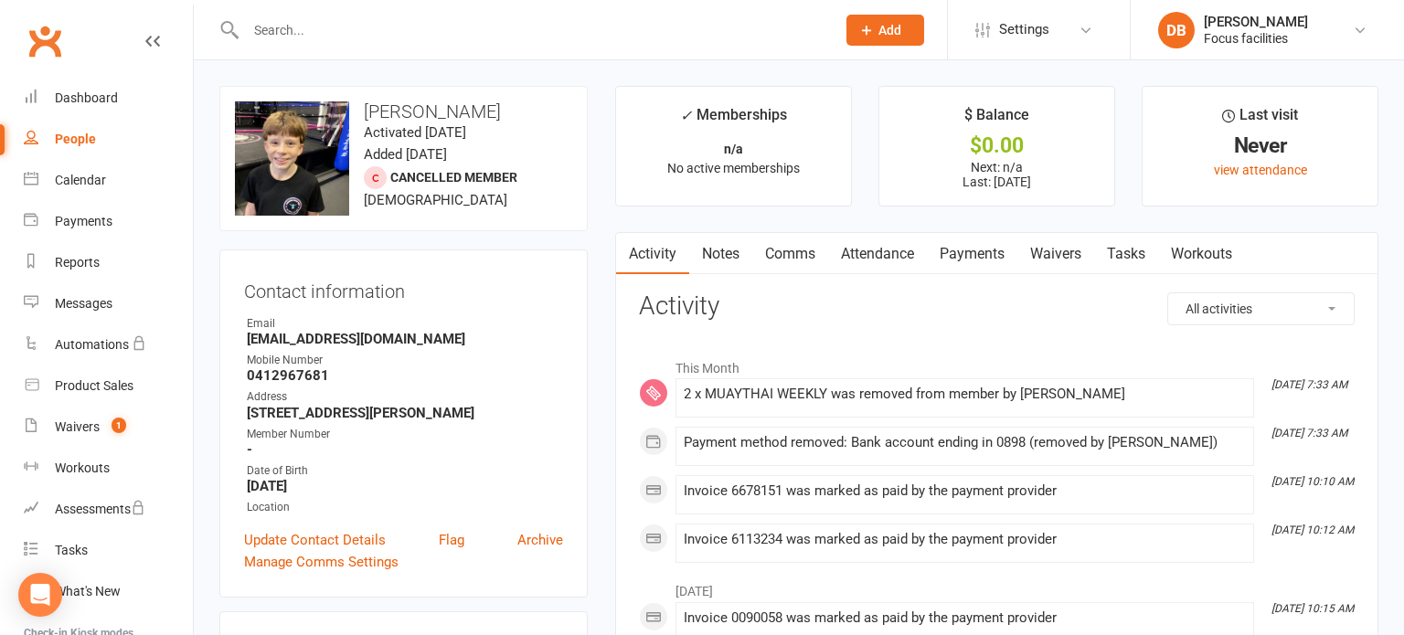
select select "100"
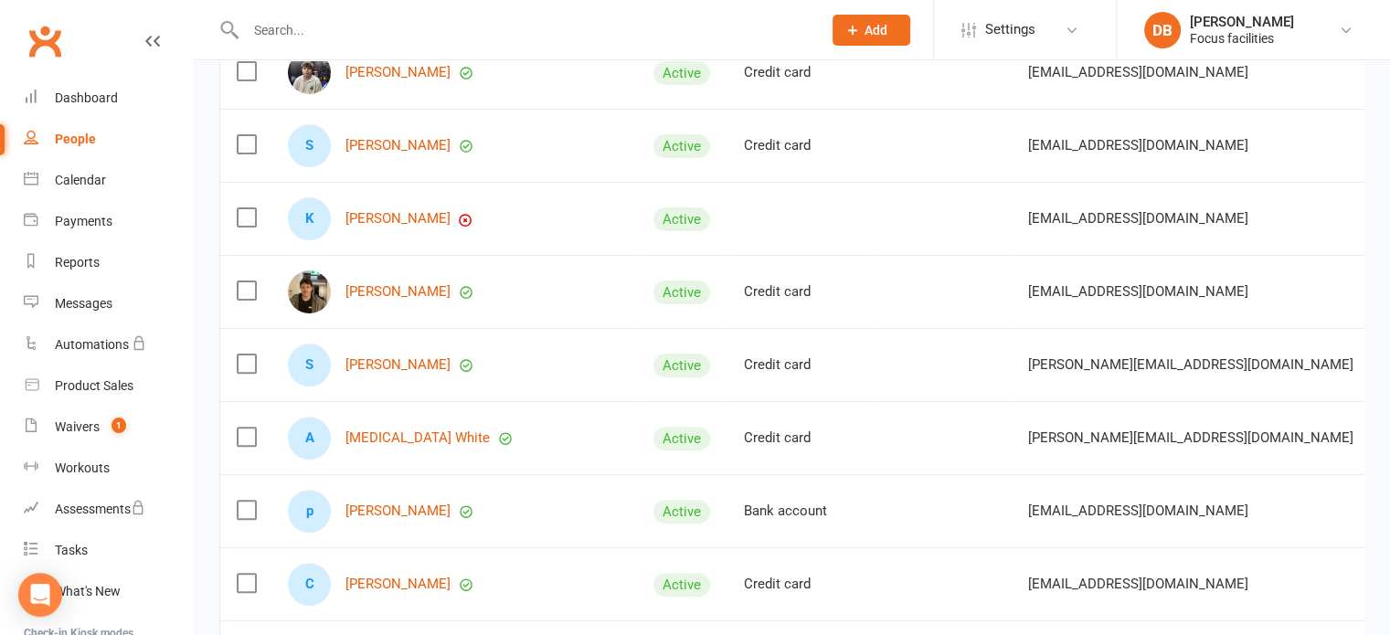
scroll to position [512, 0]
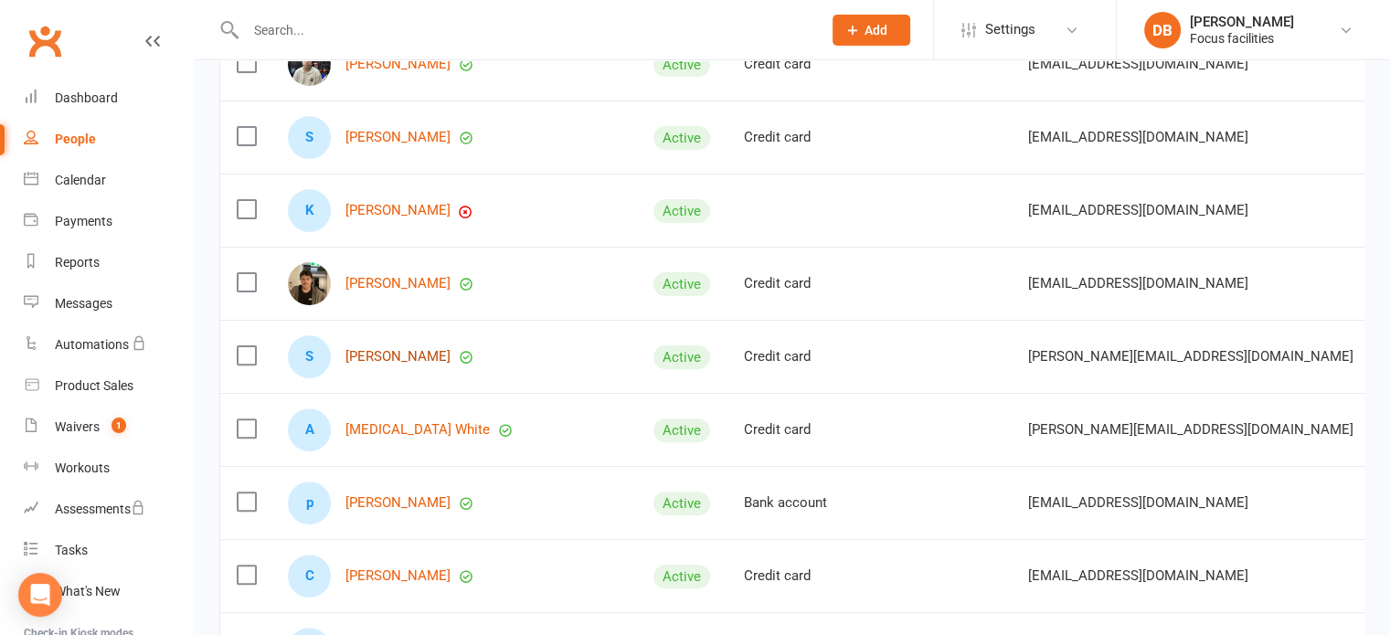
click at [396, 349] on link "[PERSON_NAME]" at bounding box center [398, 357] width 105 height 16
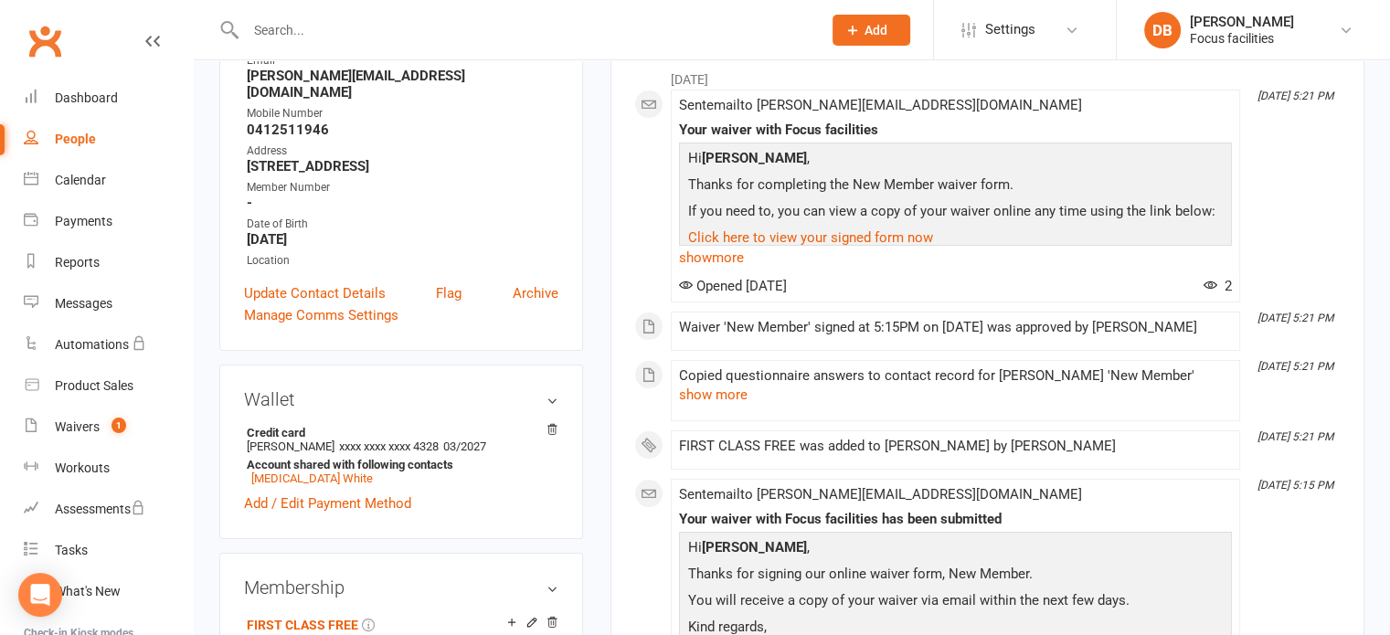
scroll to position [289, 0]
click at [552, 423] on icon at bounding box center [552, 429] width 13 height 13
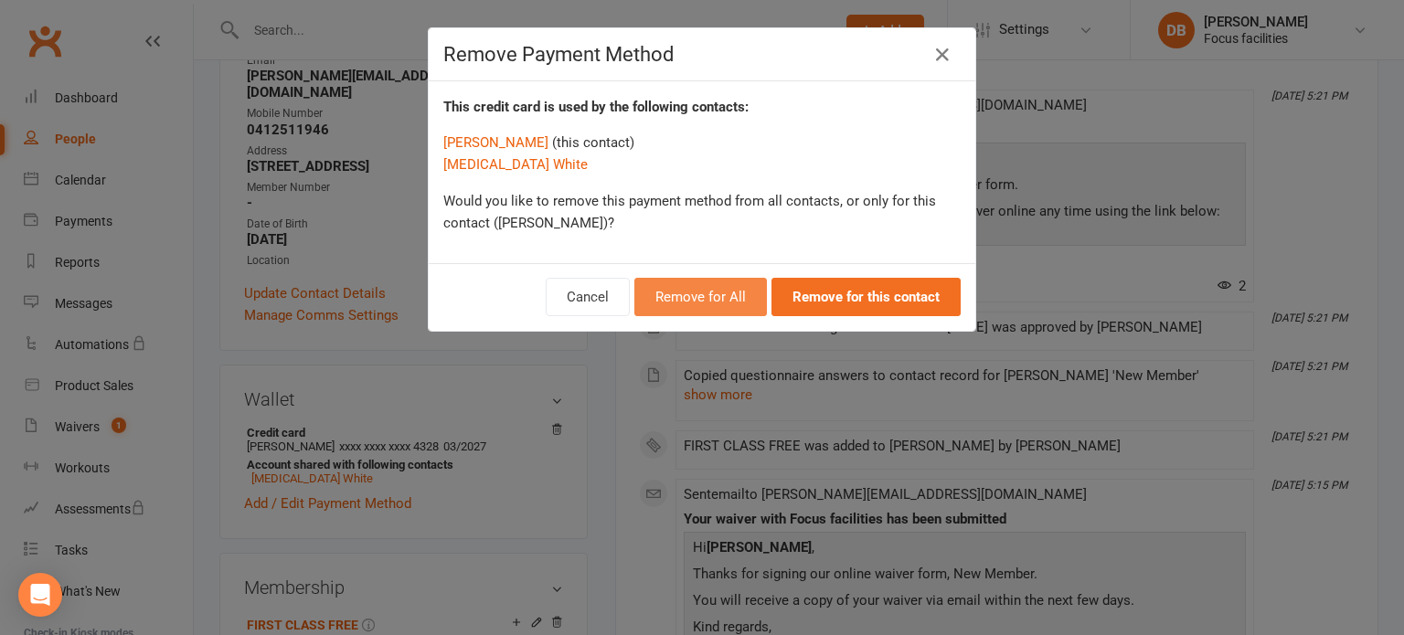
click at [742, 294] on button "Remove for All" at bounding box center [700, 297] width 133 height 38
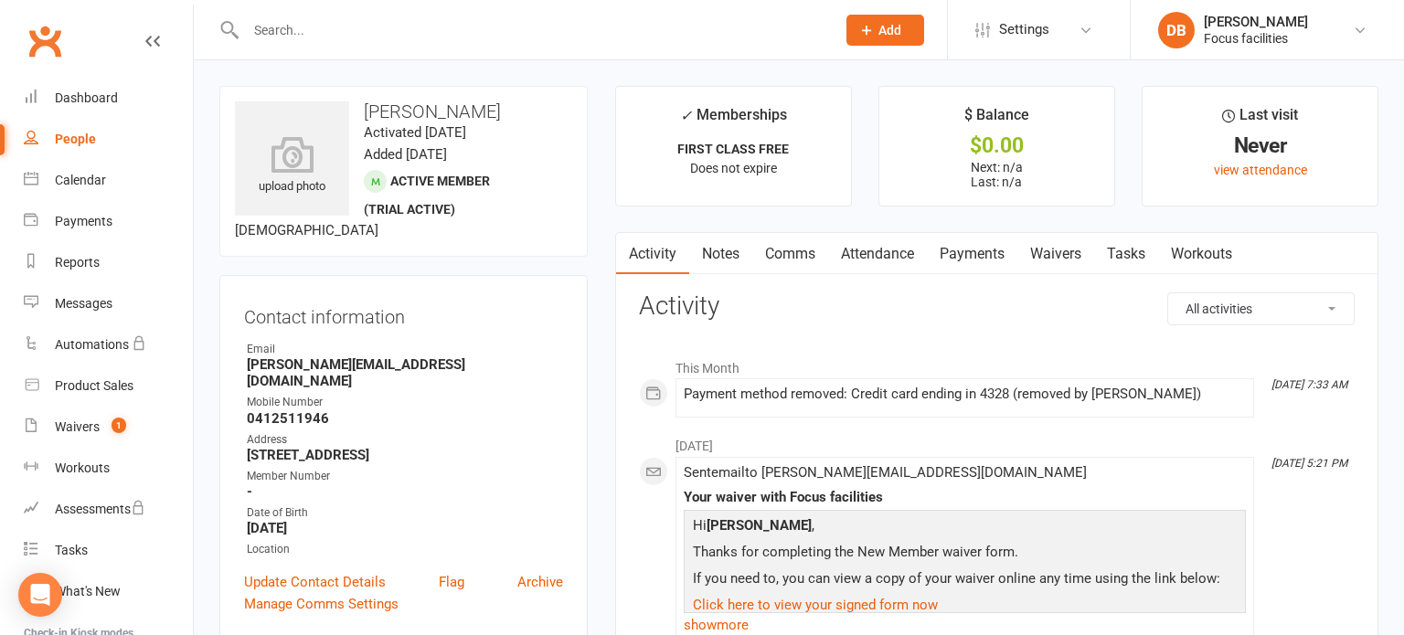
select select "100"
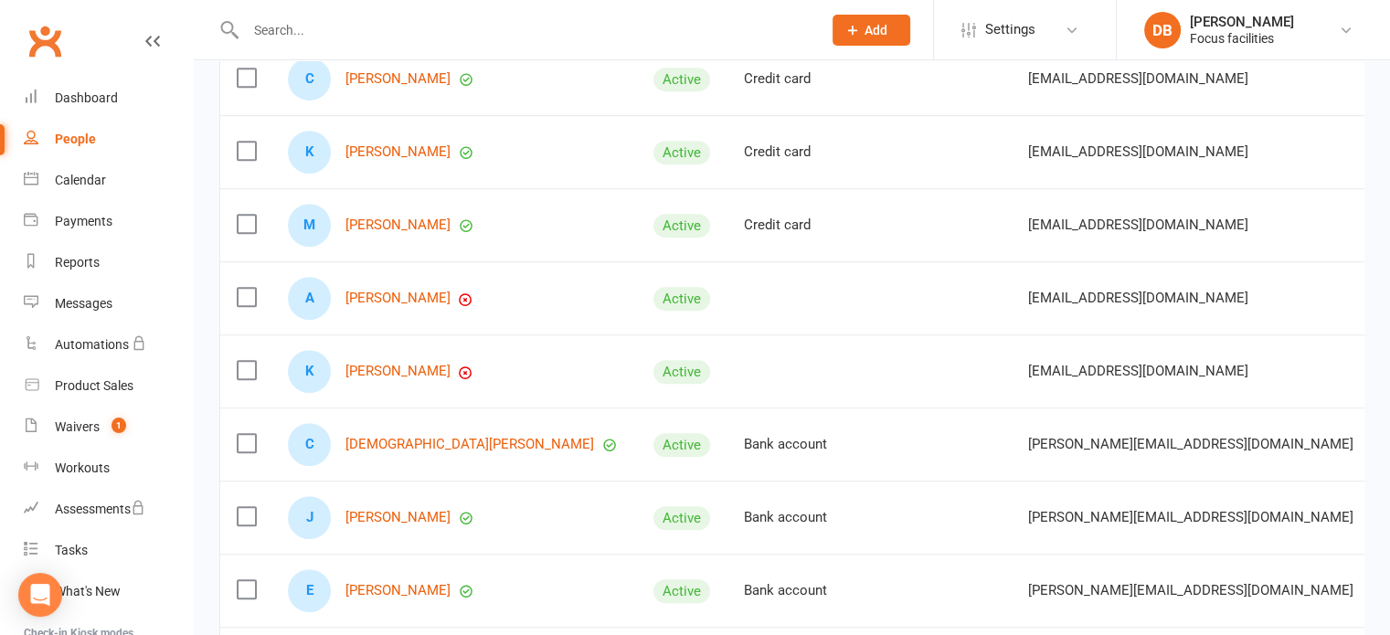
scroll to position [1016, 0]
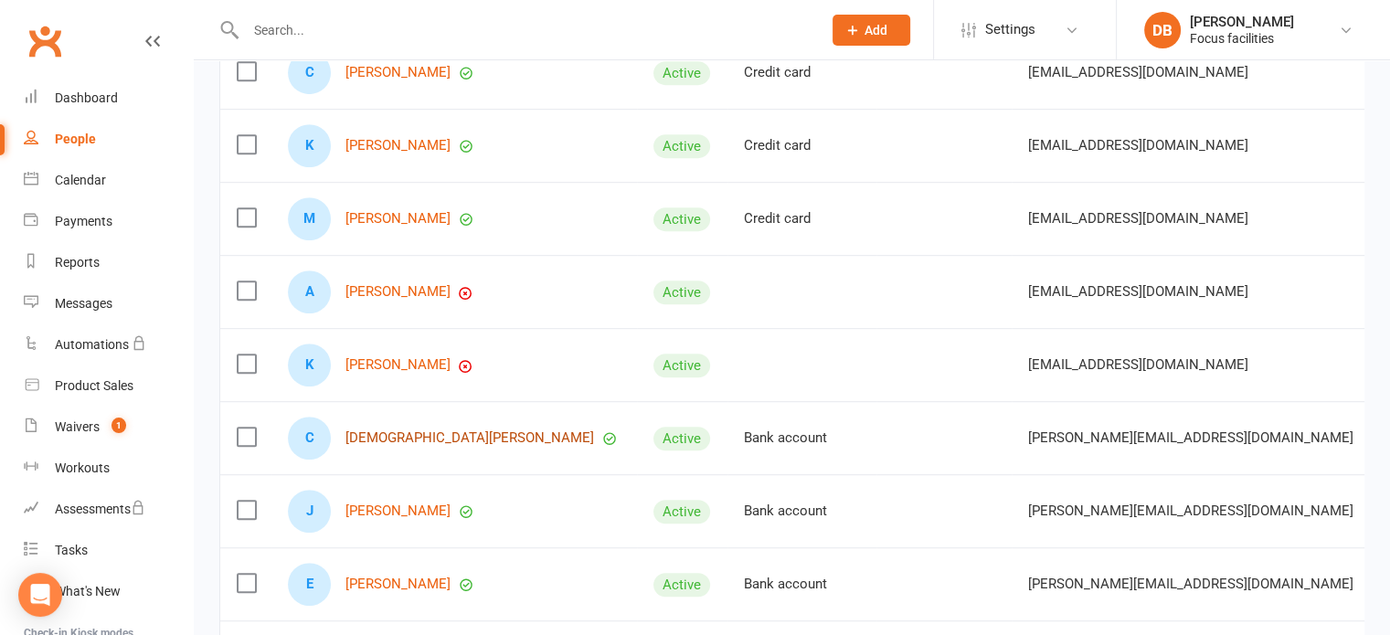
click at [377, 431] on link "[DEMOGRAPHIC_DATA][PERSON_NAME]" at bounding box center [470, 439] width 249 height 16
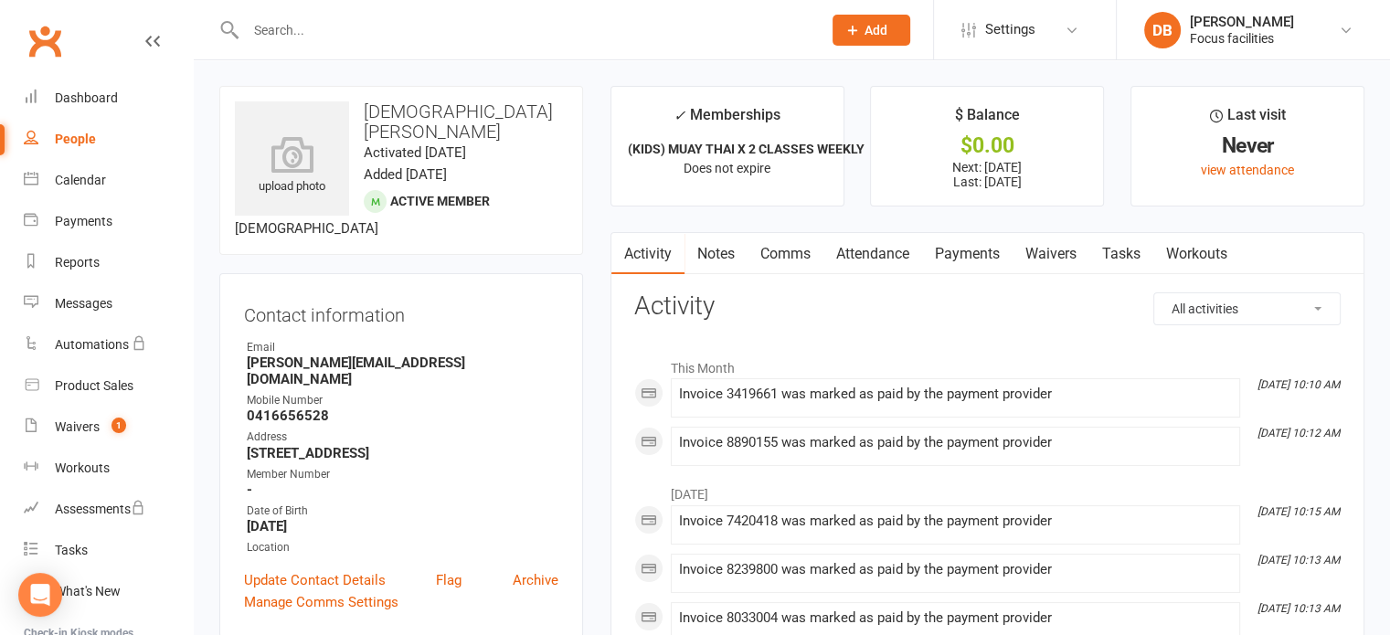
select select "100"
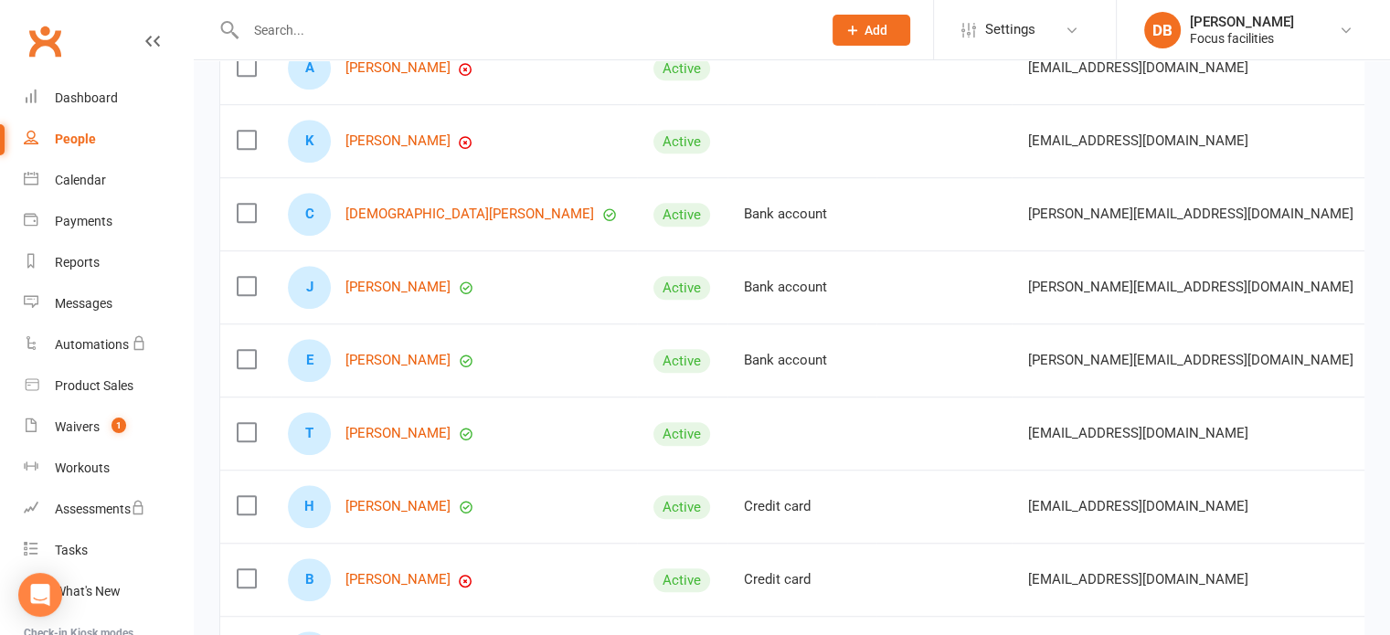
scroll to position [1289, 0]
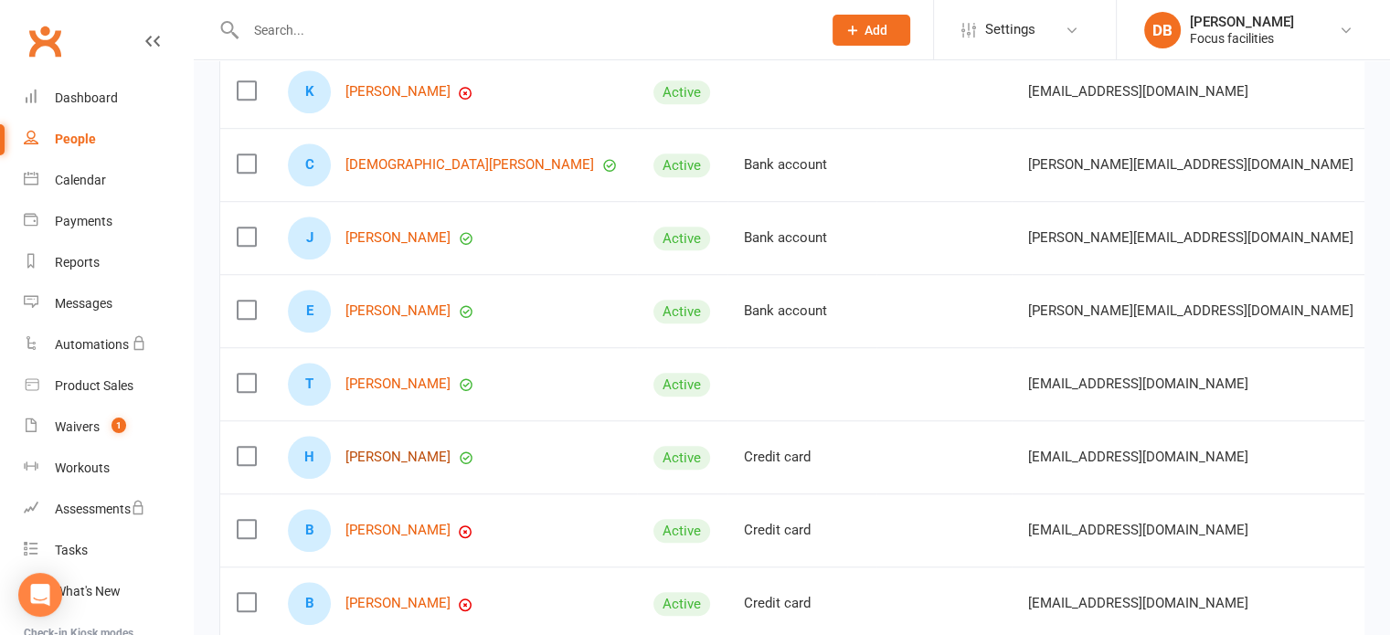
click at [368, 453] on link "[PERSON_NAME]" at bounding box center [398, 458] width 105 height 16
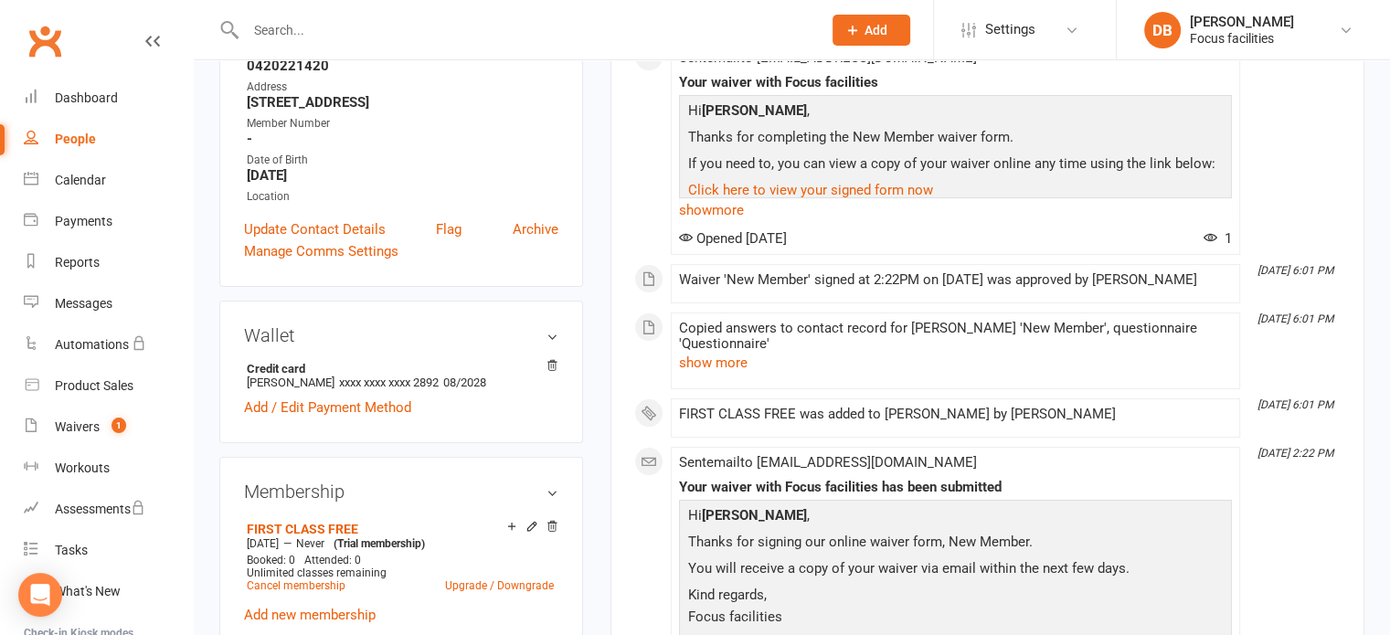
scroll to position [402, 0]
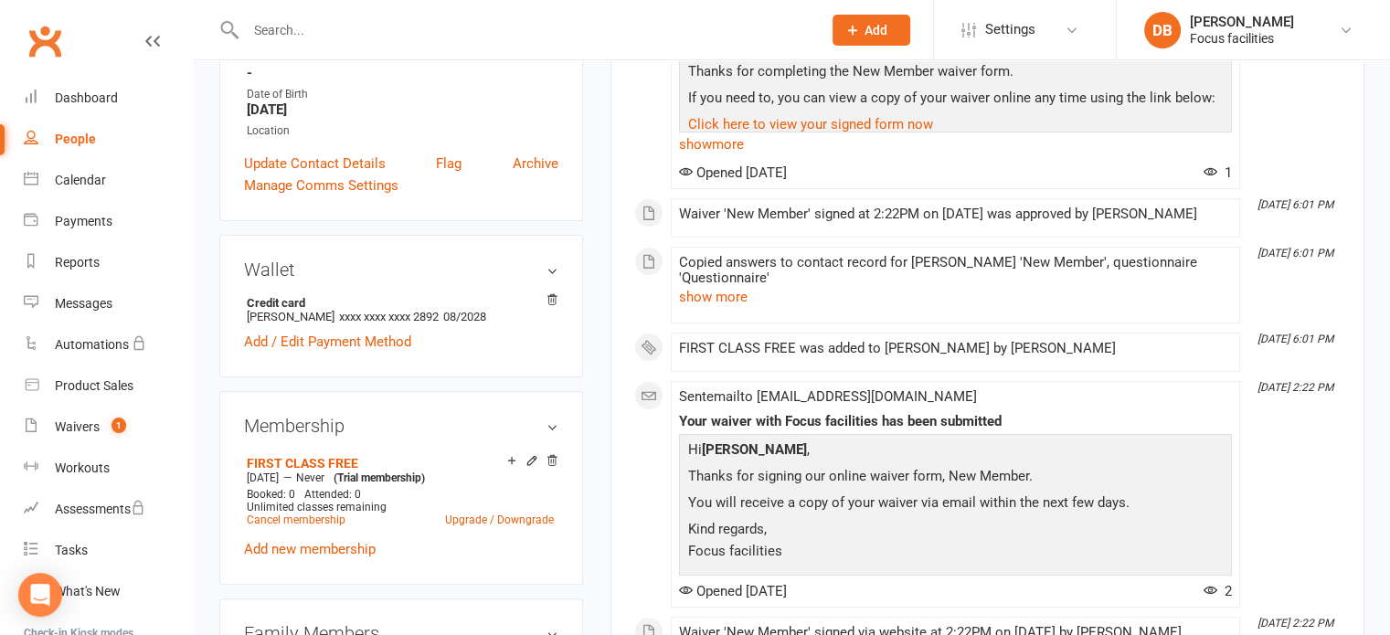
select select "100"
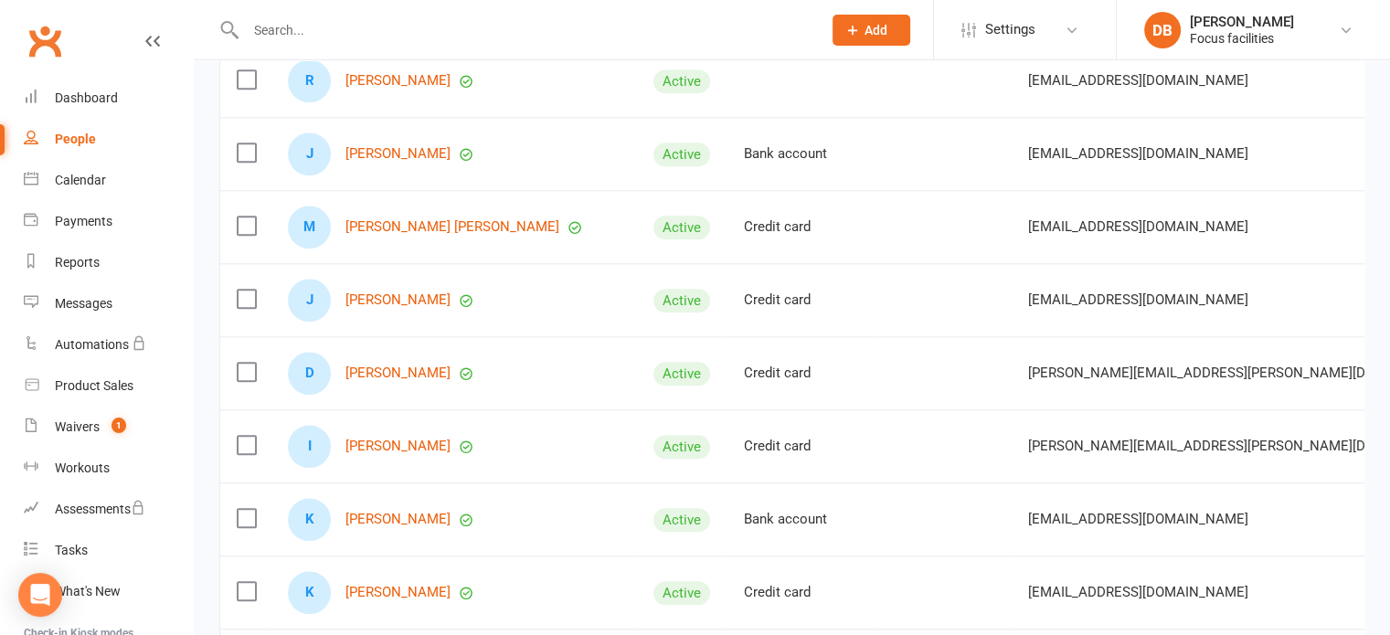
scroll to position [1956, 0]
click at [369, 514] on link "[PERSON_NAME]" at bounding box center [398, 522] width 105 height 16
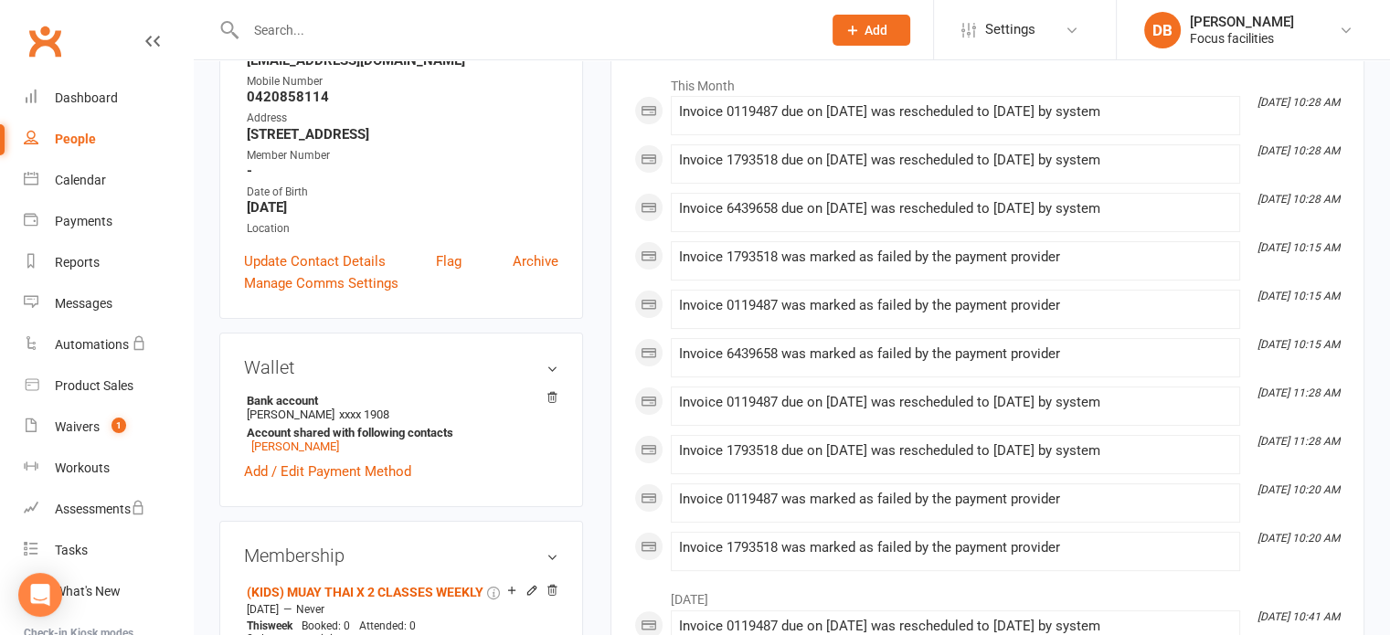
scroll to position [282, 0]
click at [553, 401] on icon at bounding box center [552, 398] width 9 height 10
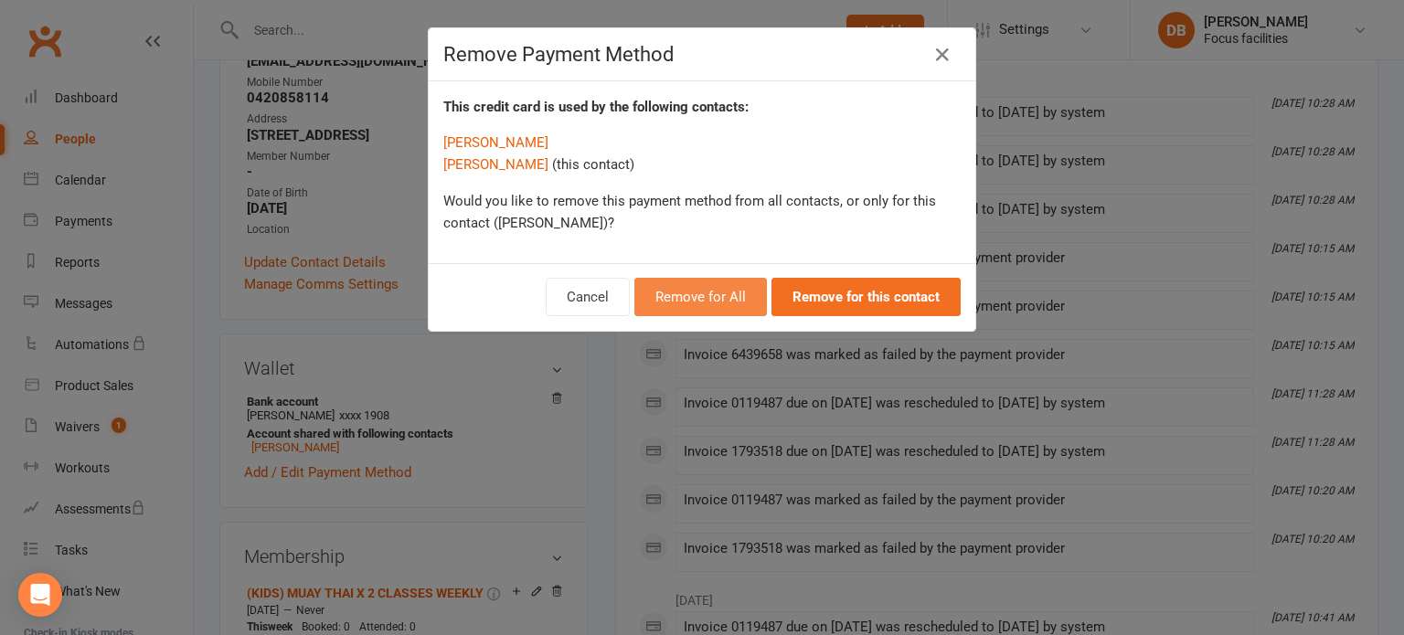
click at [749, 300] on button "Remove for All" at bounding box center [700, 297] width 133 height 38
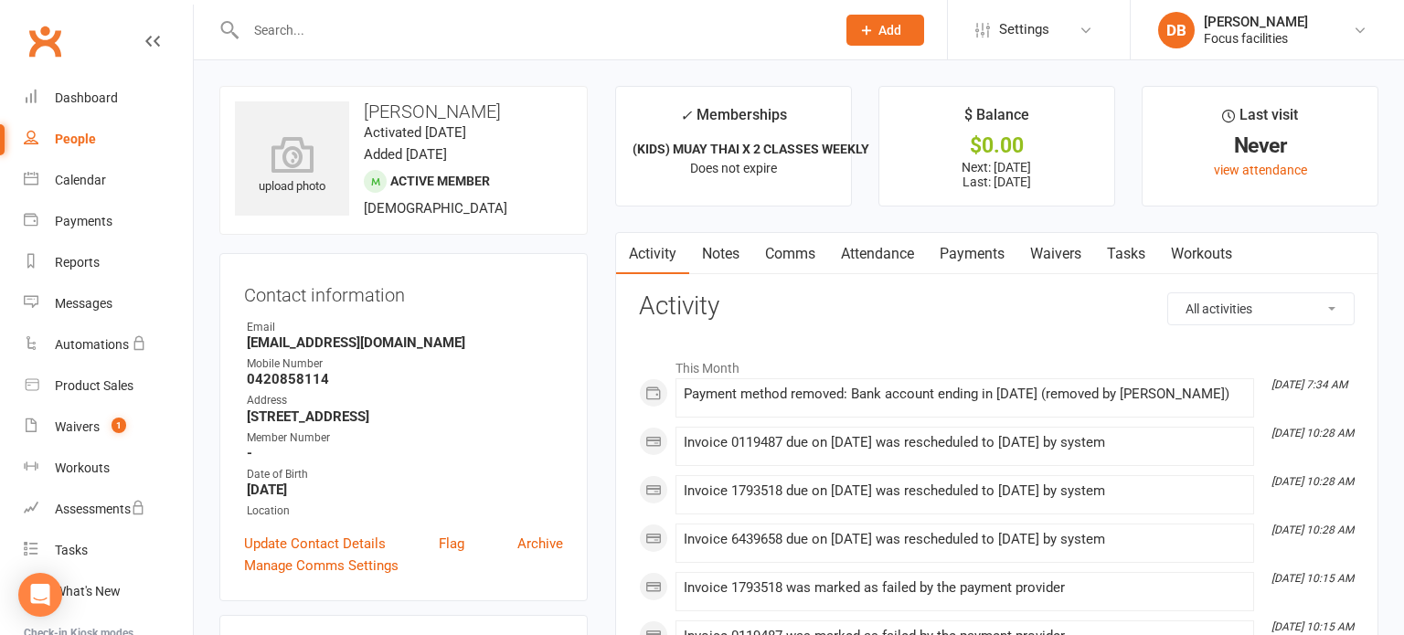
select select "100"
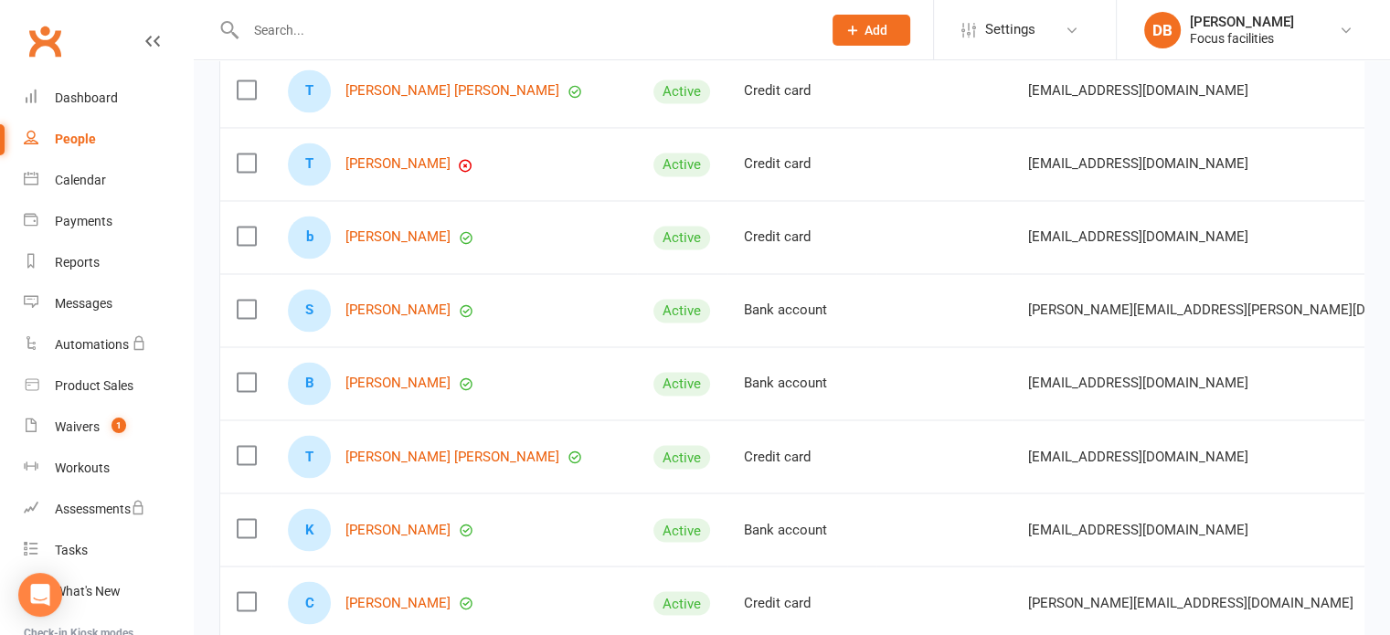
scroll to position [3046, 0]
click at [392, 302] on link "[PERSON_NAME]" at bounding box center [398, 310] width 105 height 16
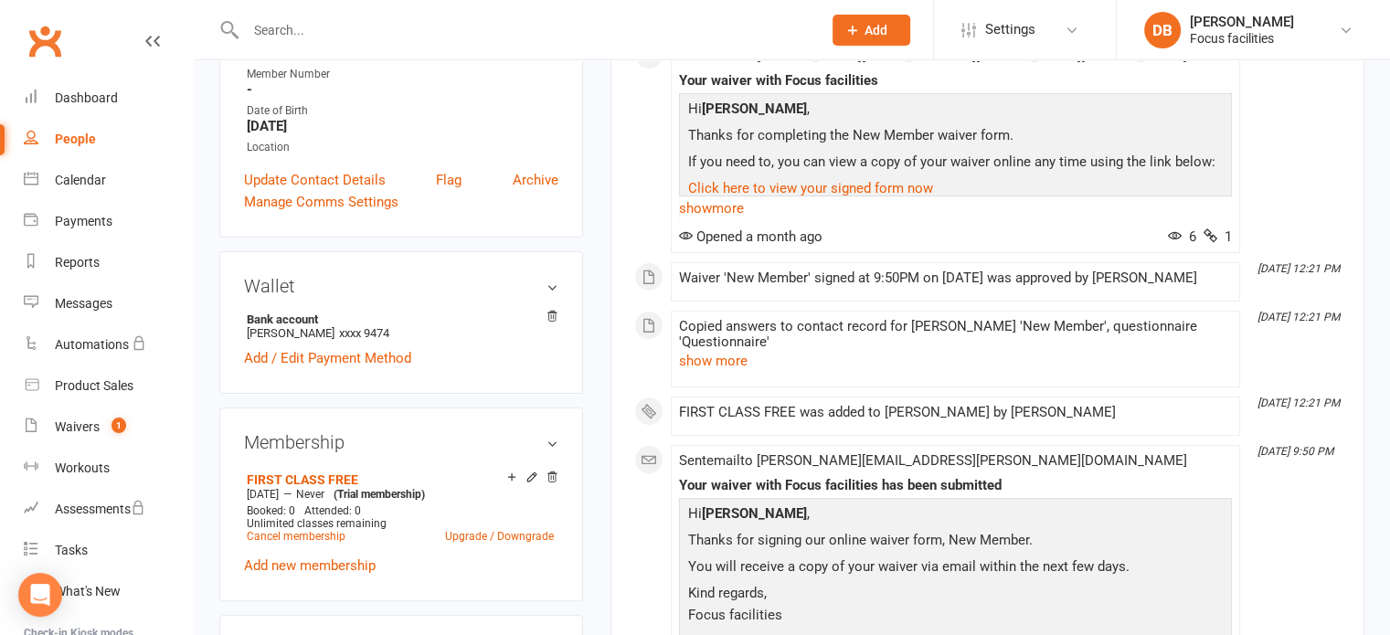
scroll to position [402, 0]
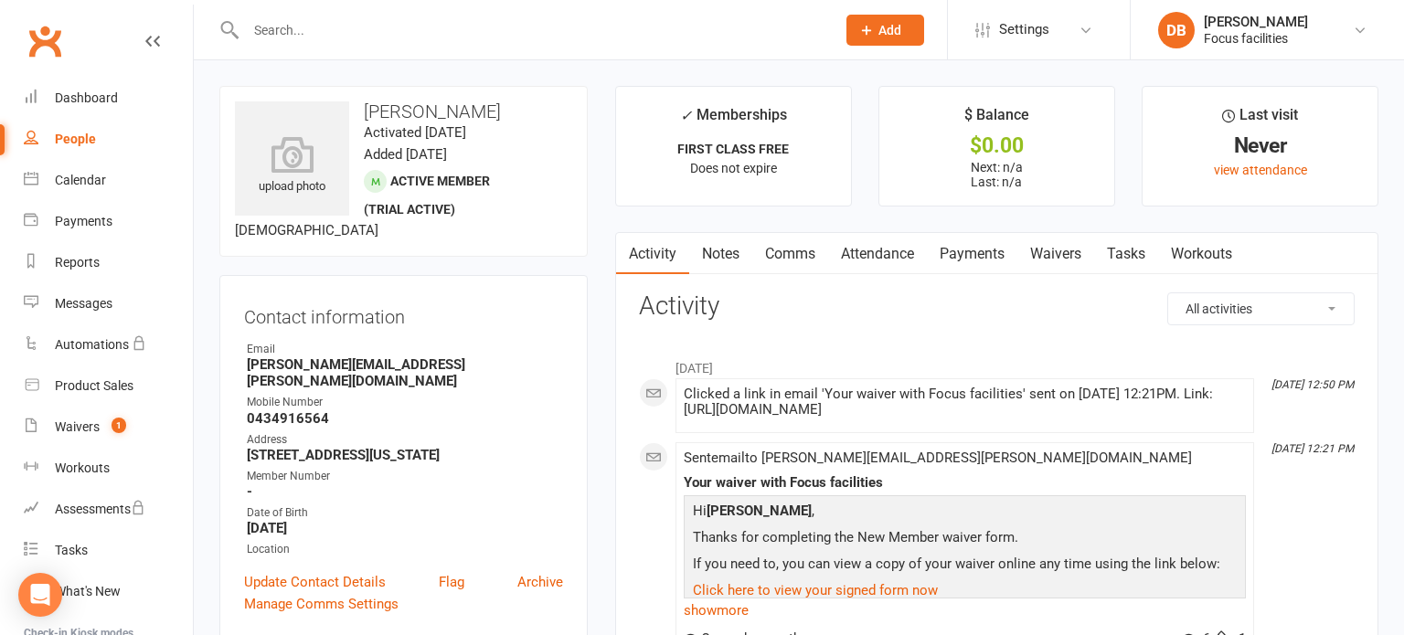
select select "100"
